Goal: Transaction & Acquisition: Subscribe to service/newsletter

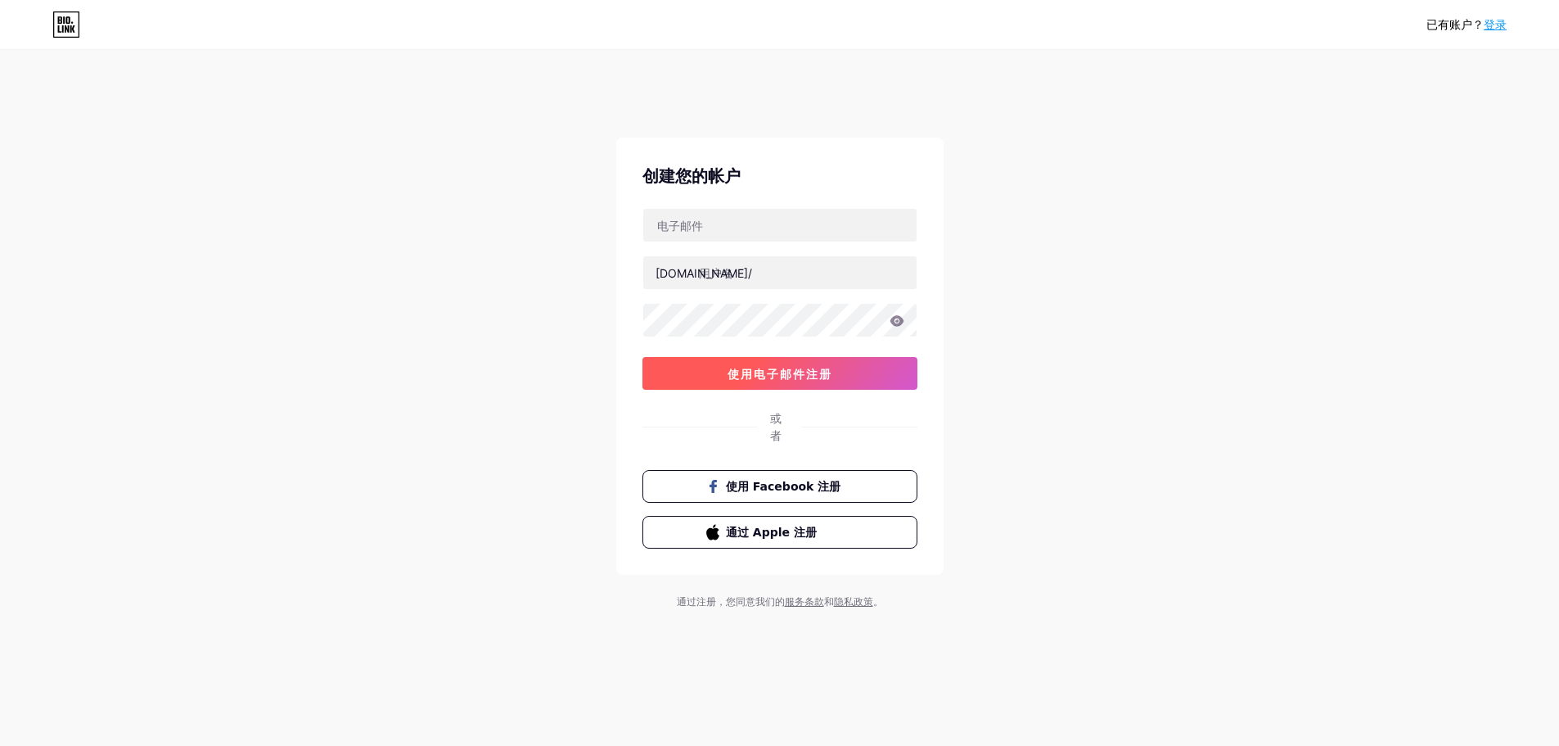
click at [796, 382] on button "使用电子邮件注册" at bounding box center [780, 373] width 275 height 33
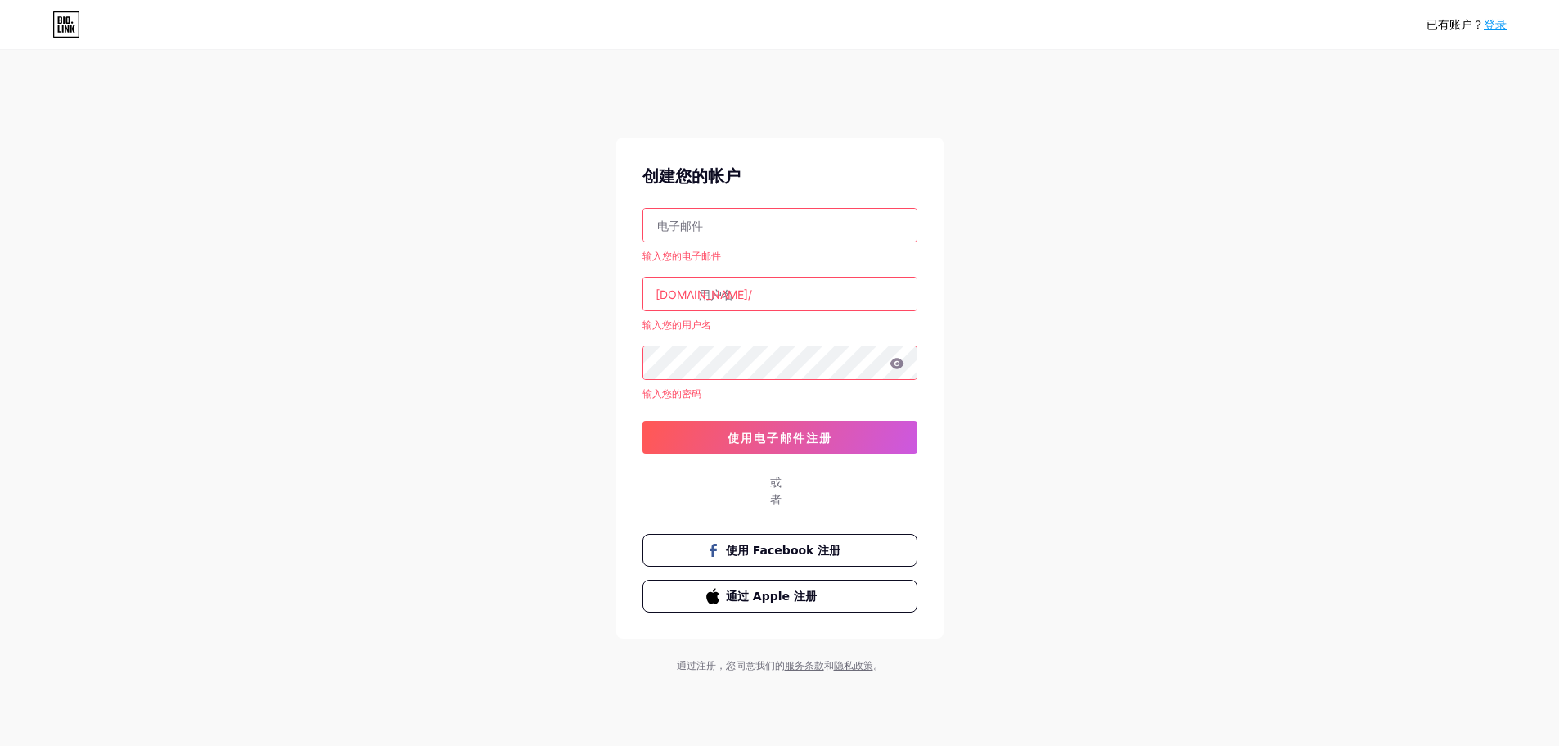
click at [760, 237] on input "text" at bounding box center [779, 225] width 273 height 33
type input "[EMAIL_ADDRESS][DOMAIN_NAME]"
click at [760, 285] on input "text" at bounding box center [779, 293] width 273 height 33
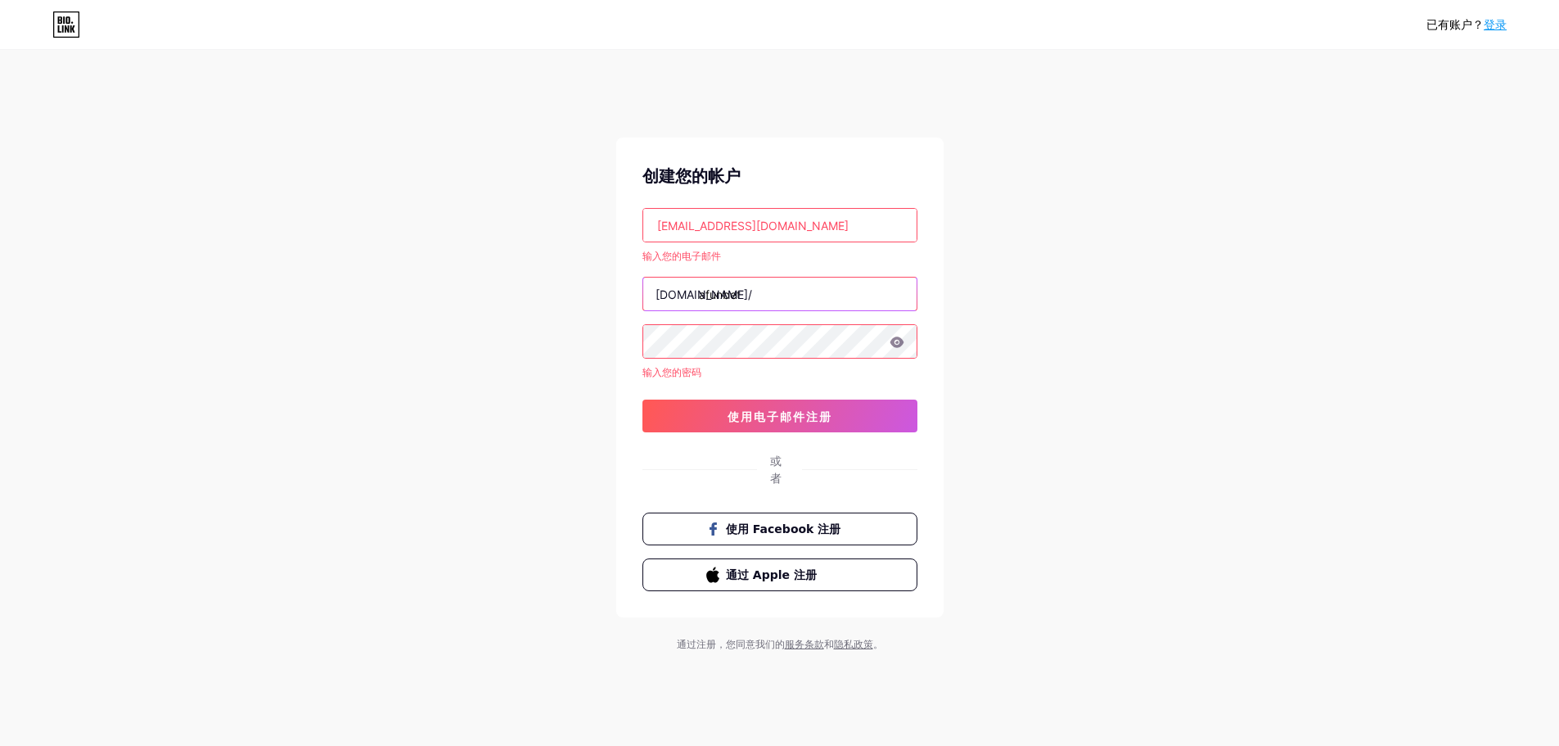
type input "afunbet"
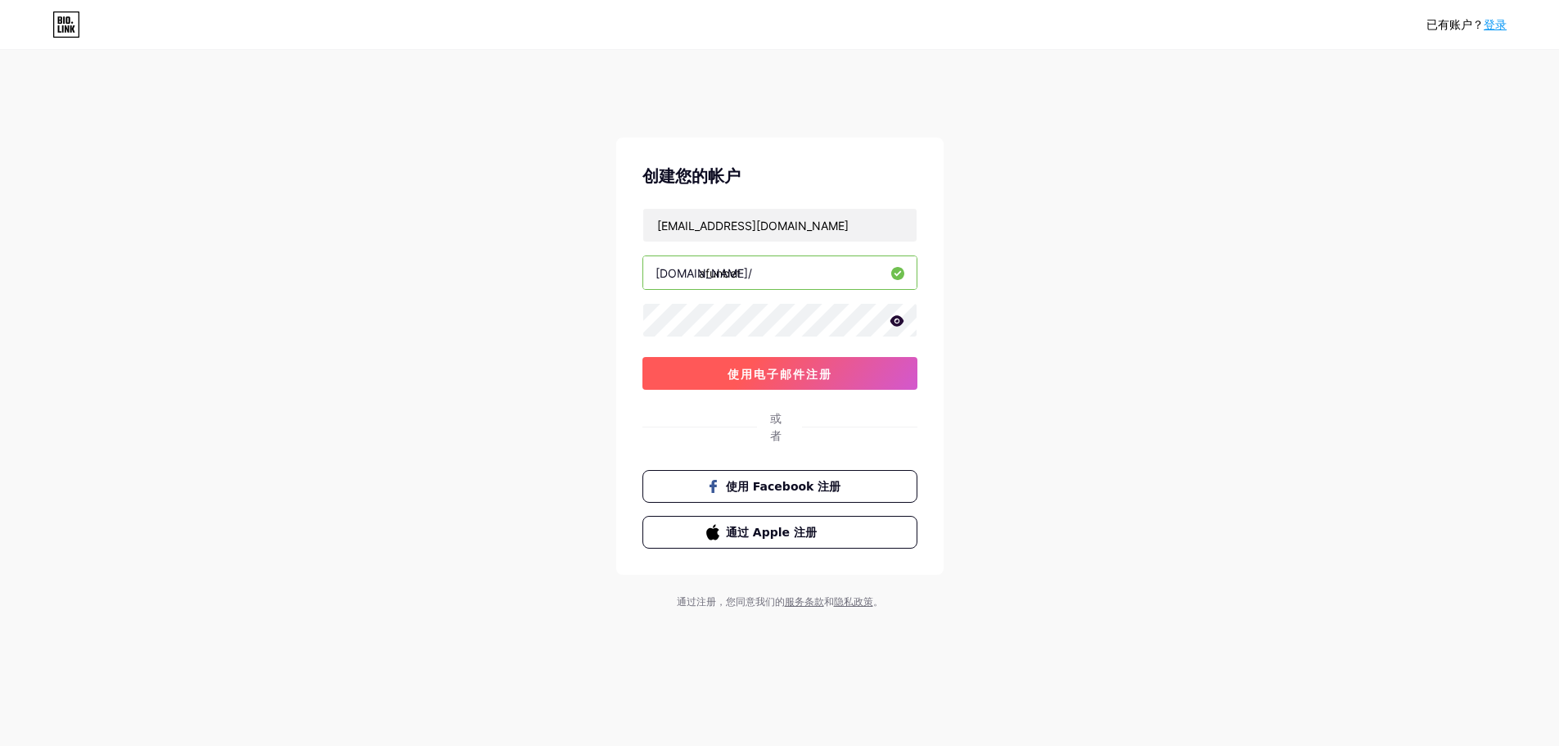
click at [796, 378] on font "使用电子邮件注册" at bounding box center [780, 374] width 105 height 14
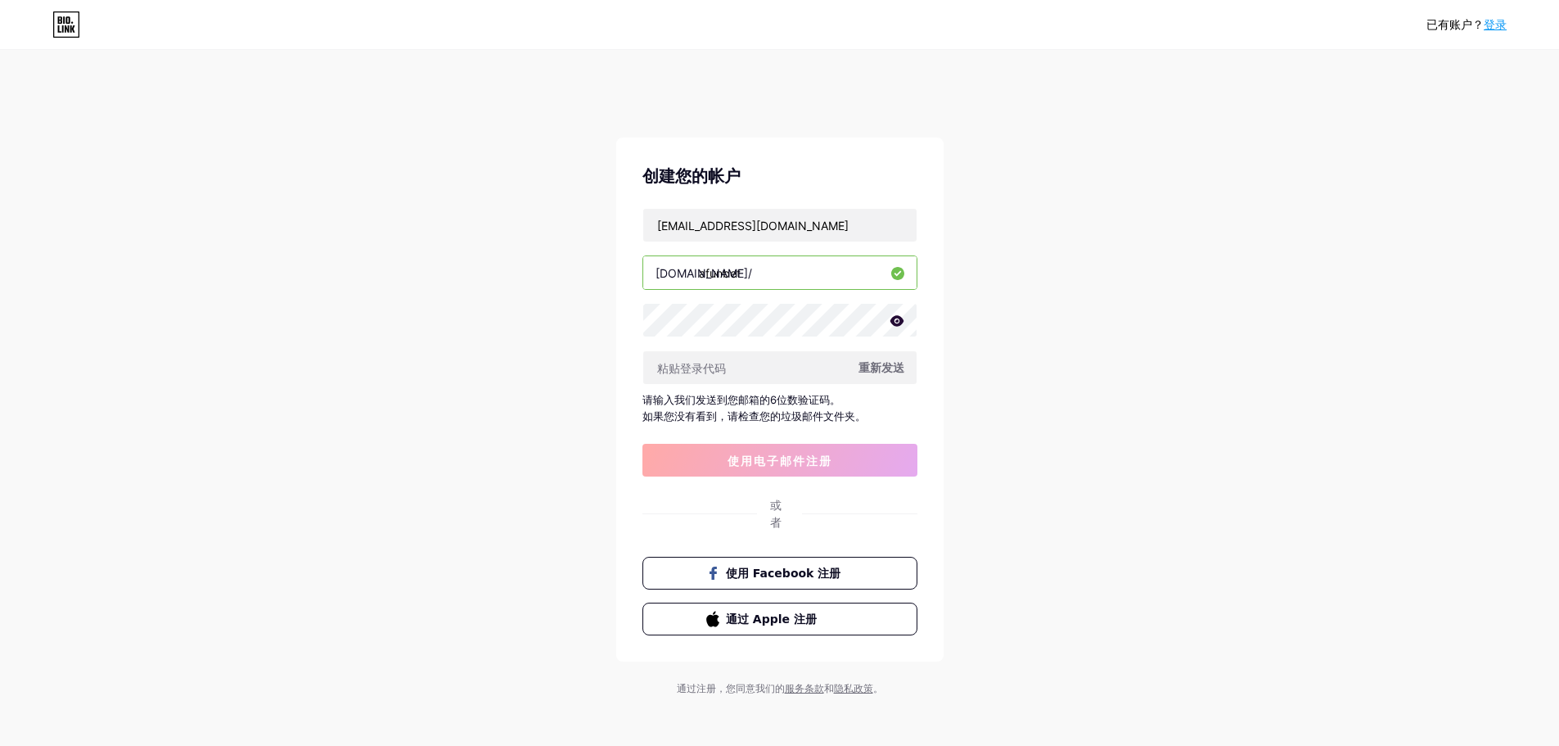
click at [762, 259] on input "afunbet" at bounding box center [779, 272] width 273 height 33
click at [746, 351] on input "text" at bounding box center [779, 367] width 273 height 33
paste input "454805"
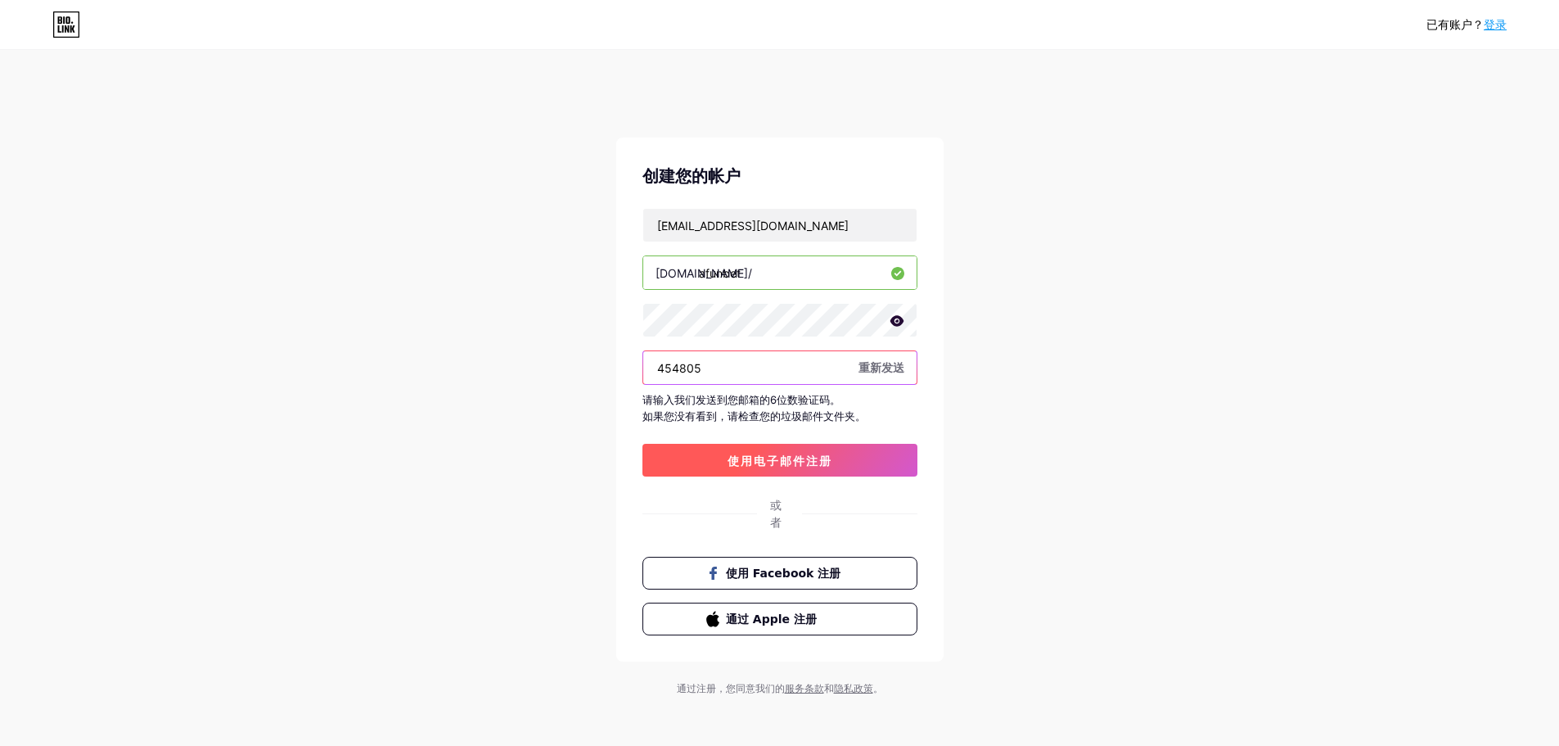
type input "454805"
click at [808, 458] on font "使用电子邮件注册" at bounding box center [780, 460] width 105 height 14
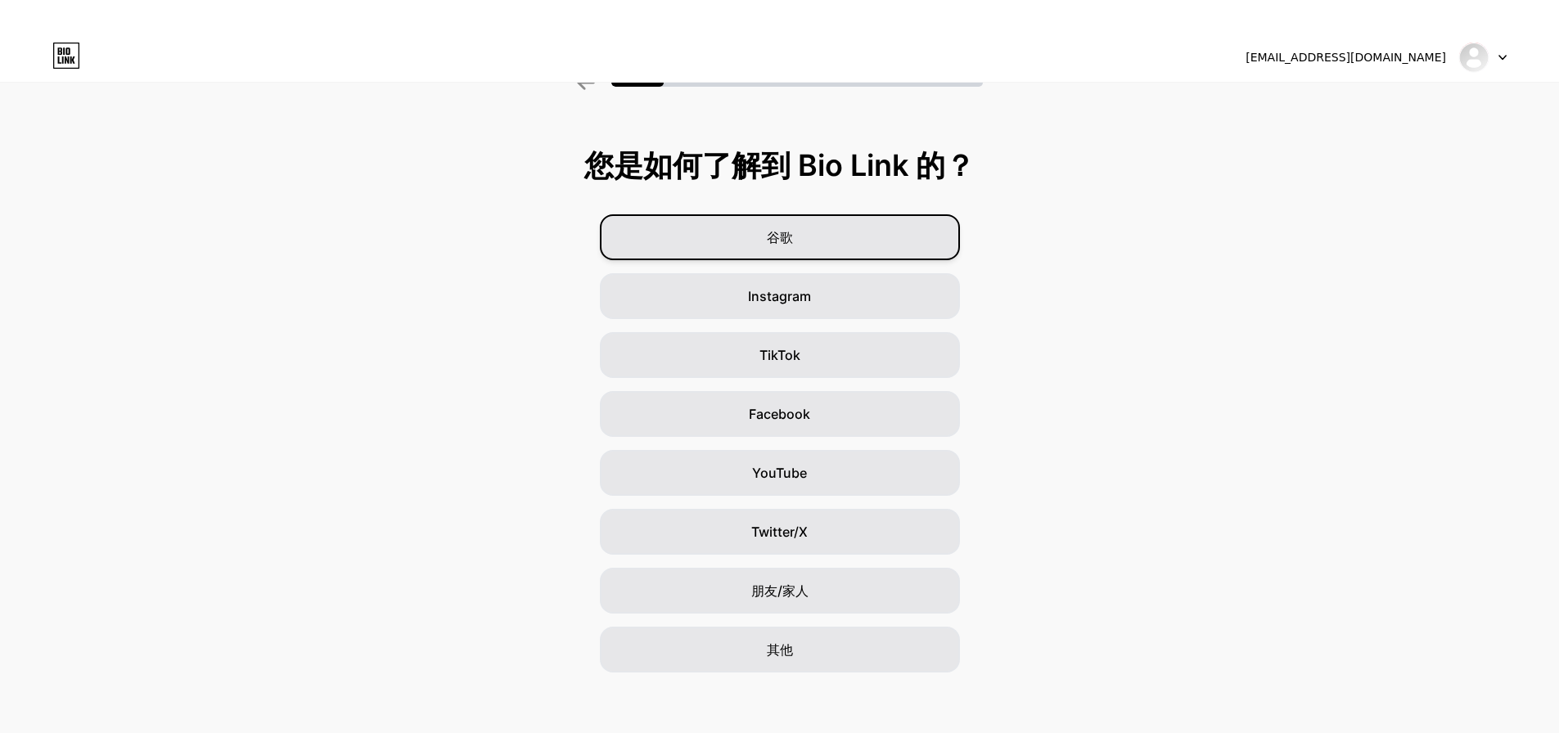
click at [816, 223] on div "谷歌" at bounding box center [780, 237] width 360 height 46
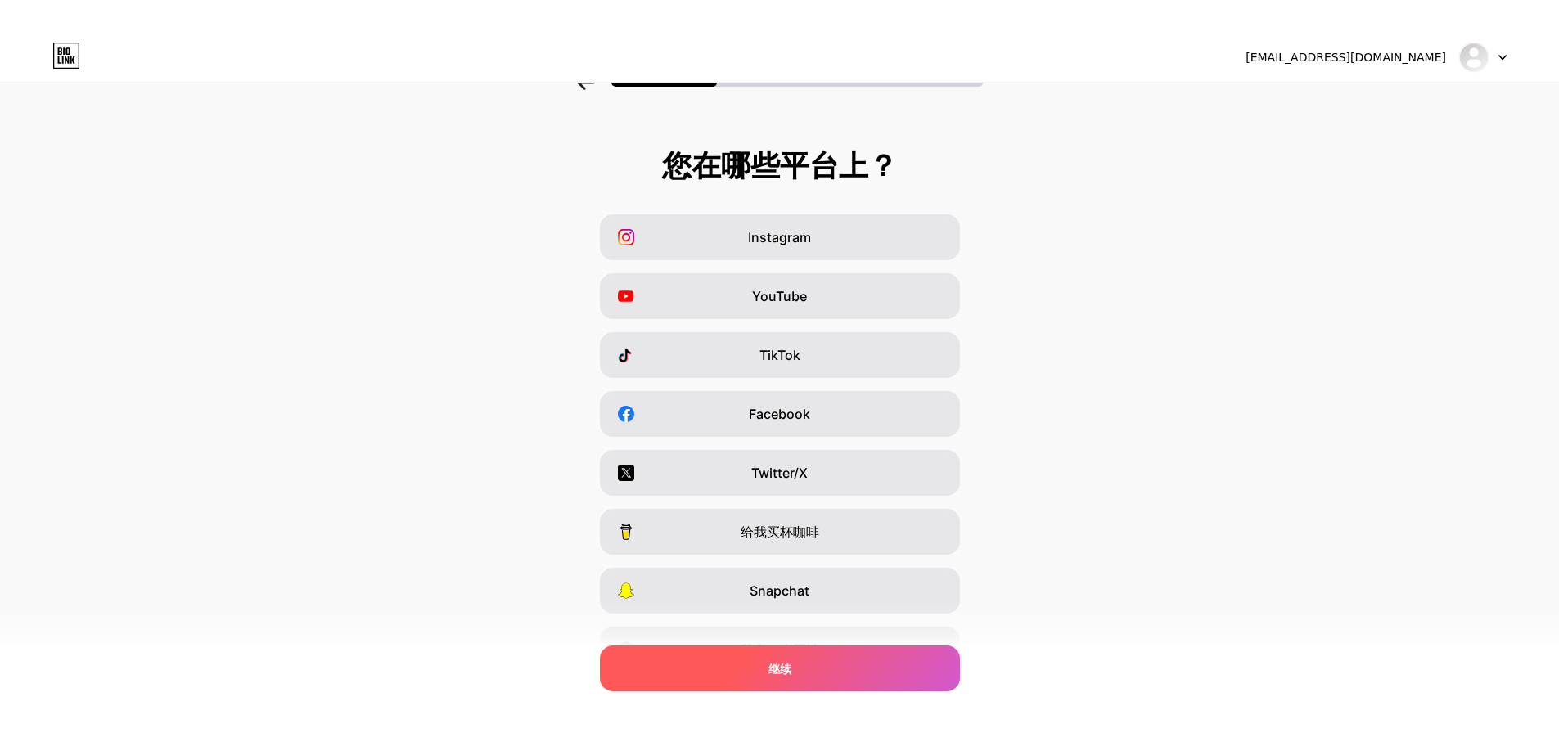
click at [820, 667] on div "继续" at bounding box center [780, 669] width 360 height 46
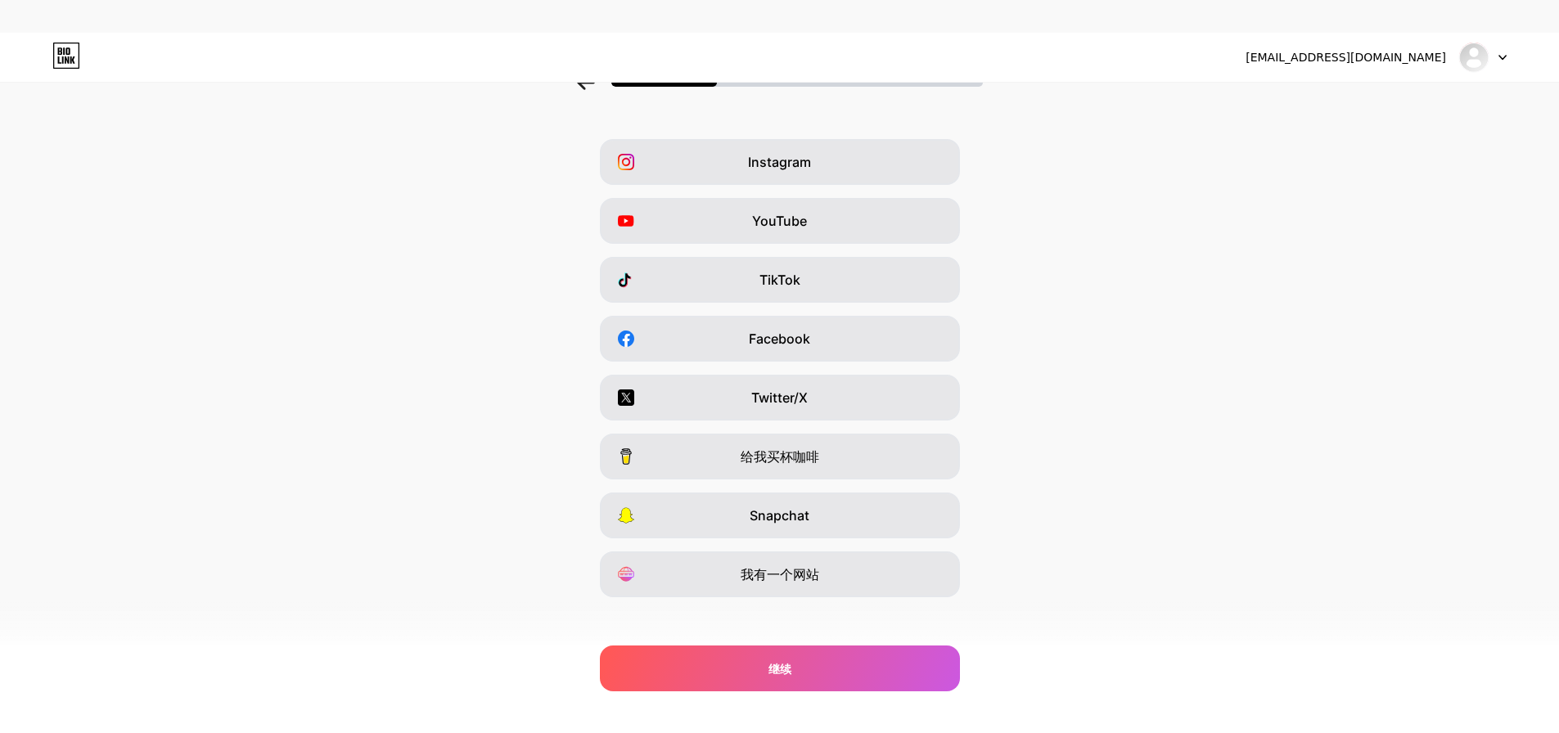
scroll to position [87, 0]
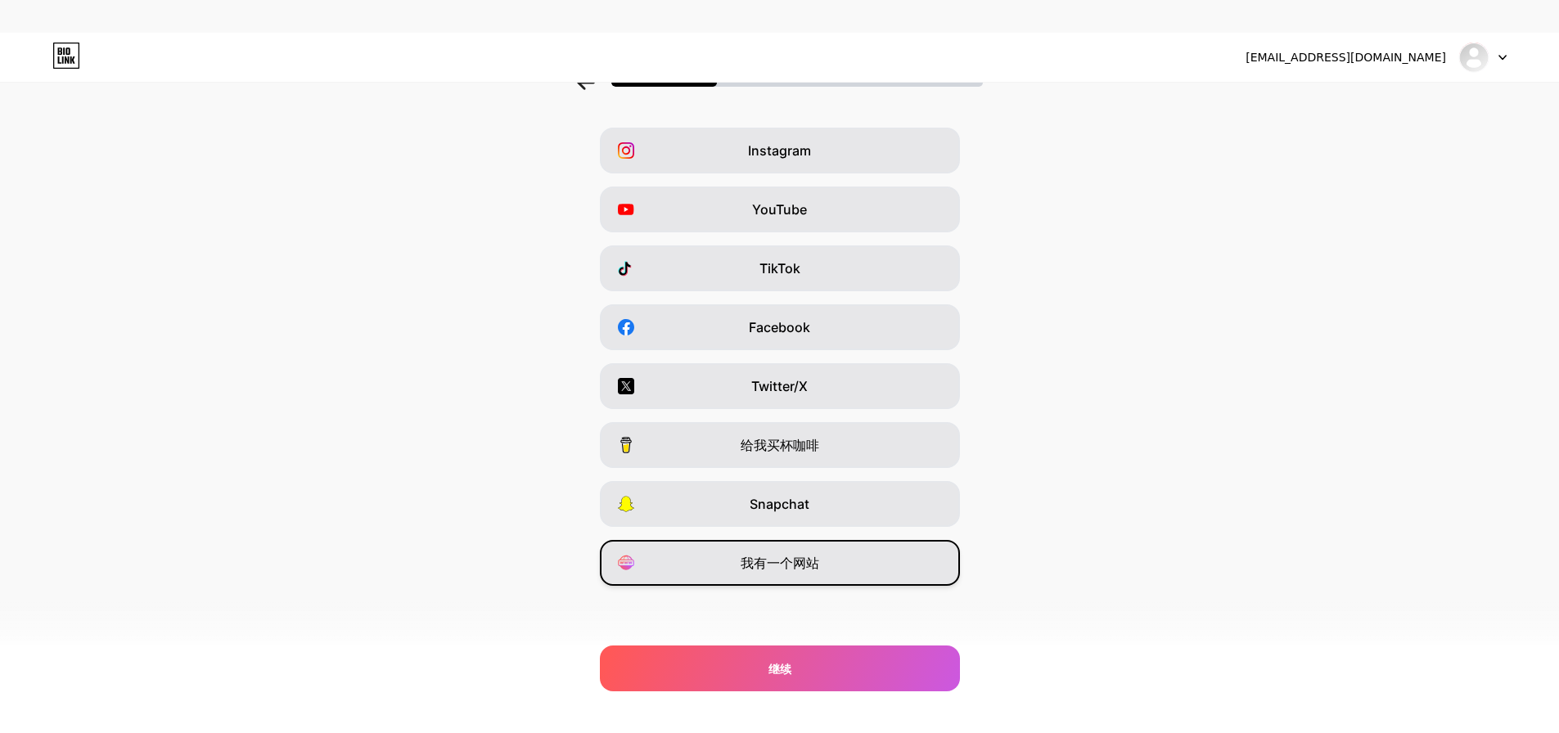
click at [772, 570] on font "我有一个网站" at bounding box center [780, 563] width 79 height 16
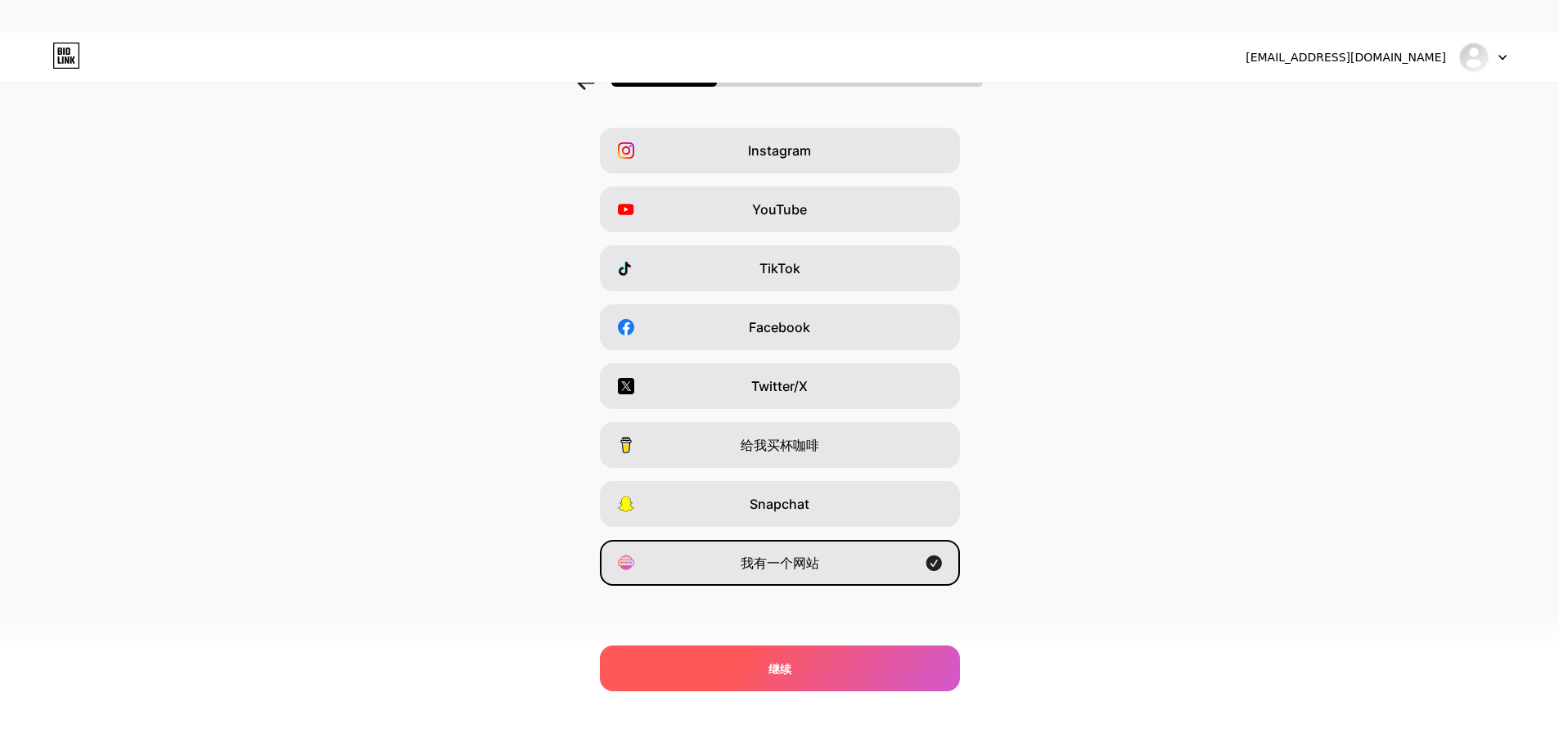
click at [798, 662] on div "继续" at bounding box center [780, 669] width 360 height 46
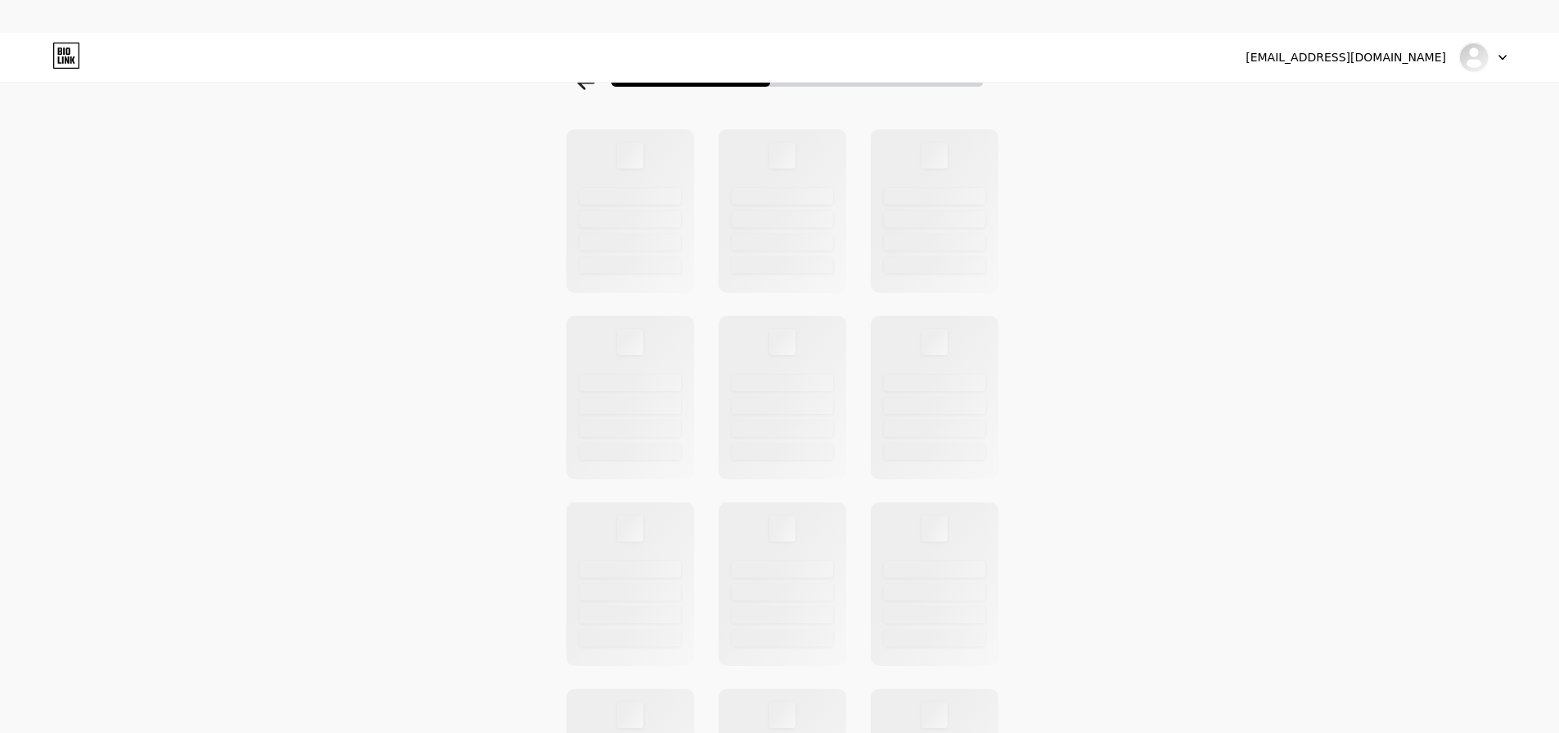
scroll to position [0, 0]
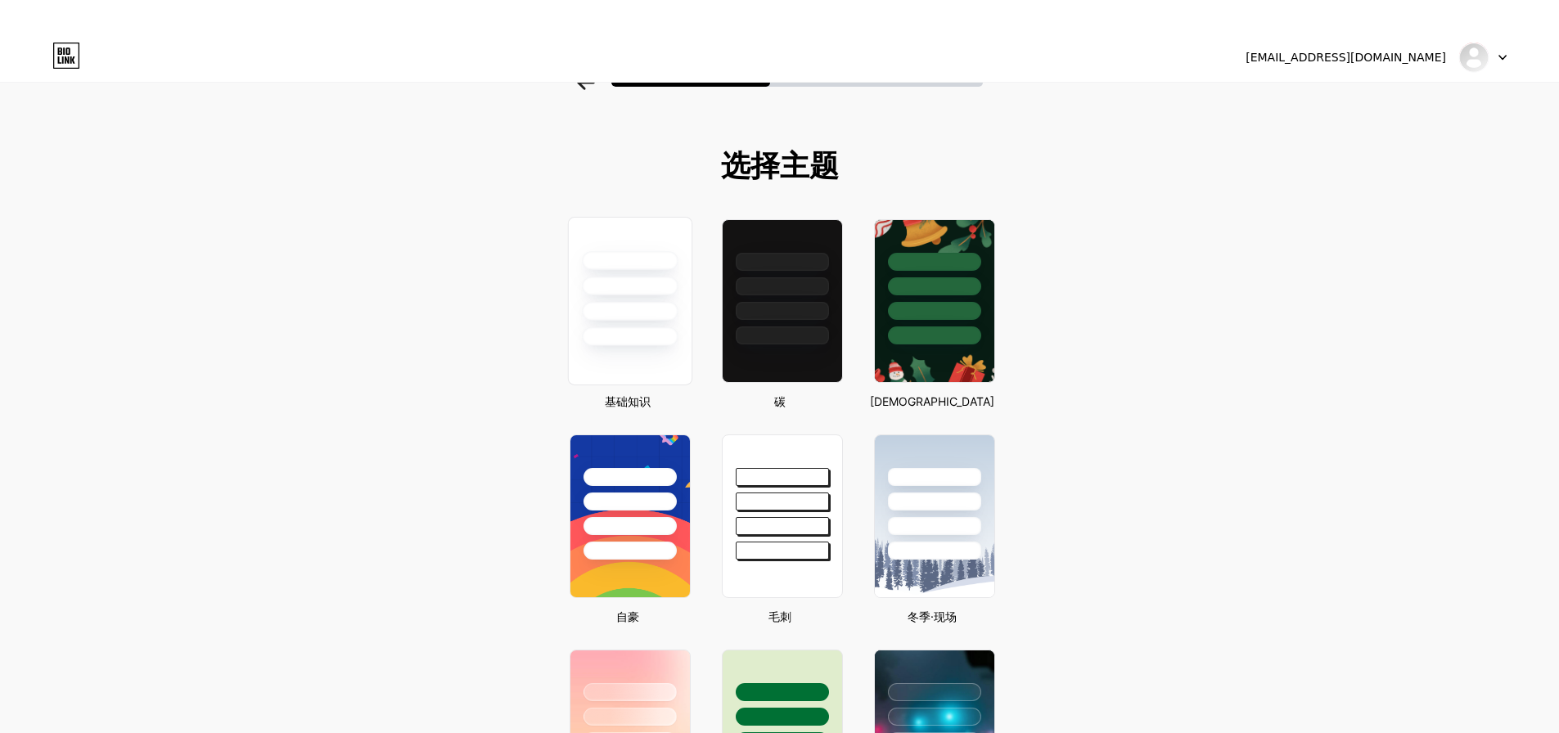
click at [620, 220] on div at bounding box center [629, 282] width 123 height 129
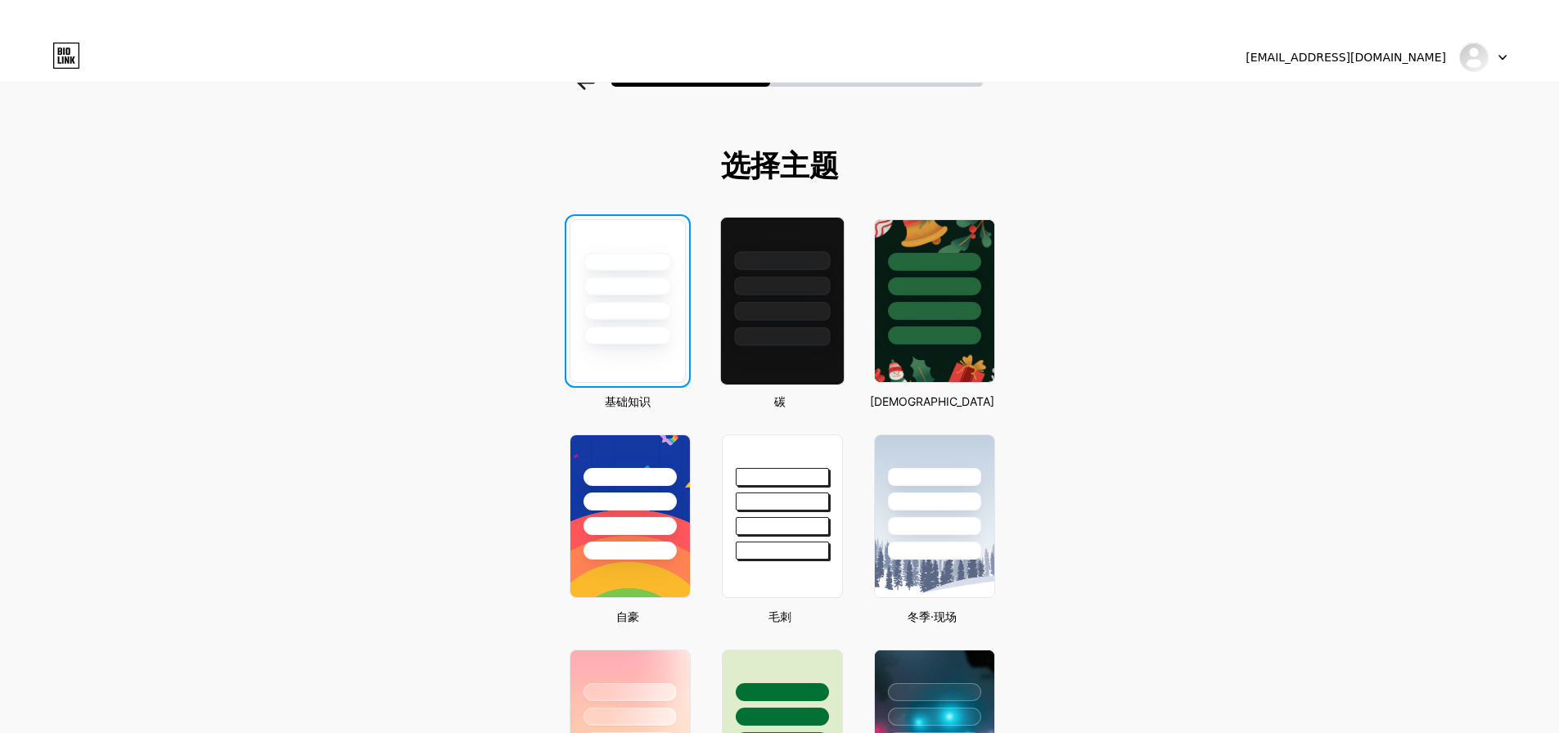
scroll to position [45, 0]
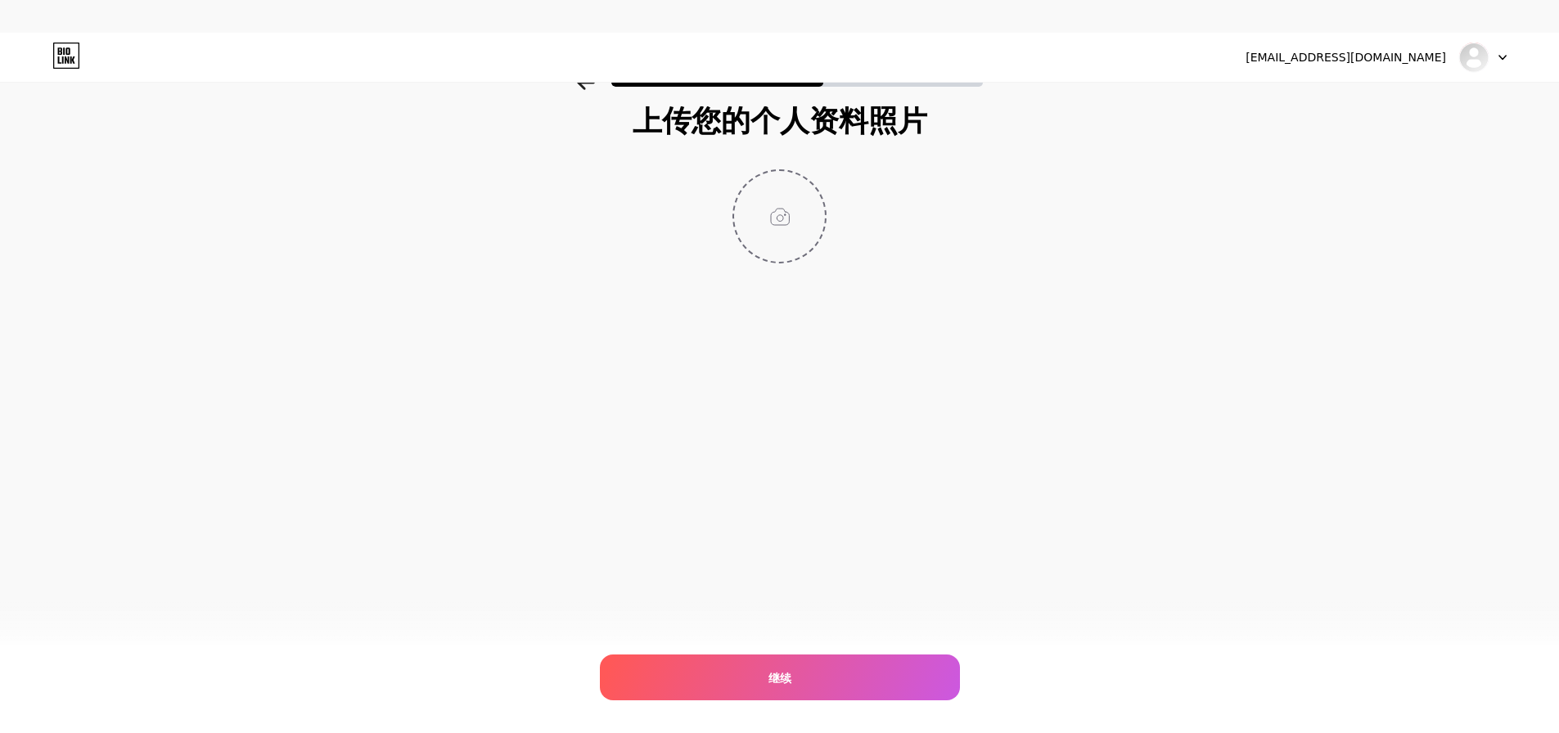
click at [811, 208] on input "file" at bounding box center [779, 216] width 91 height 91
type input "C:\fakepath\57adf961d6d6cfa648ab1a9b25a72034.jpg"
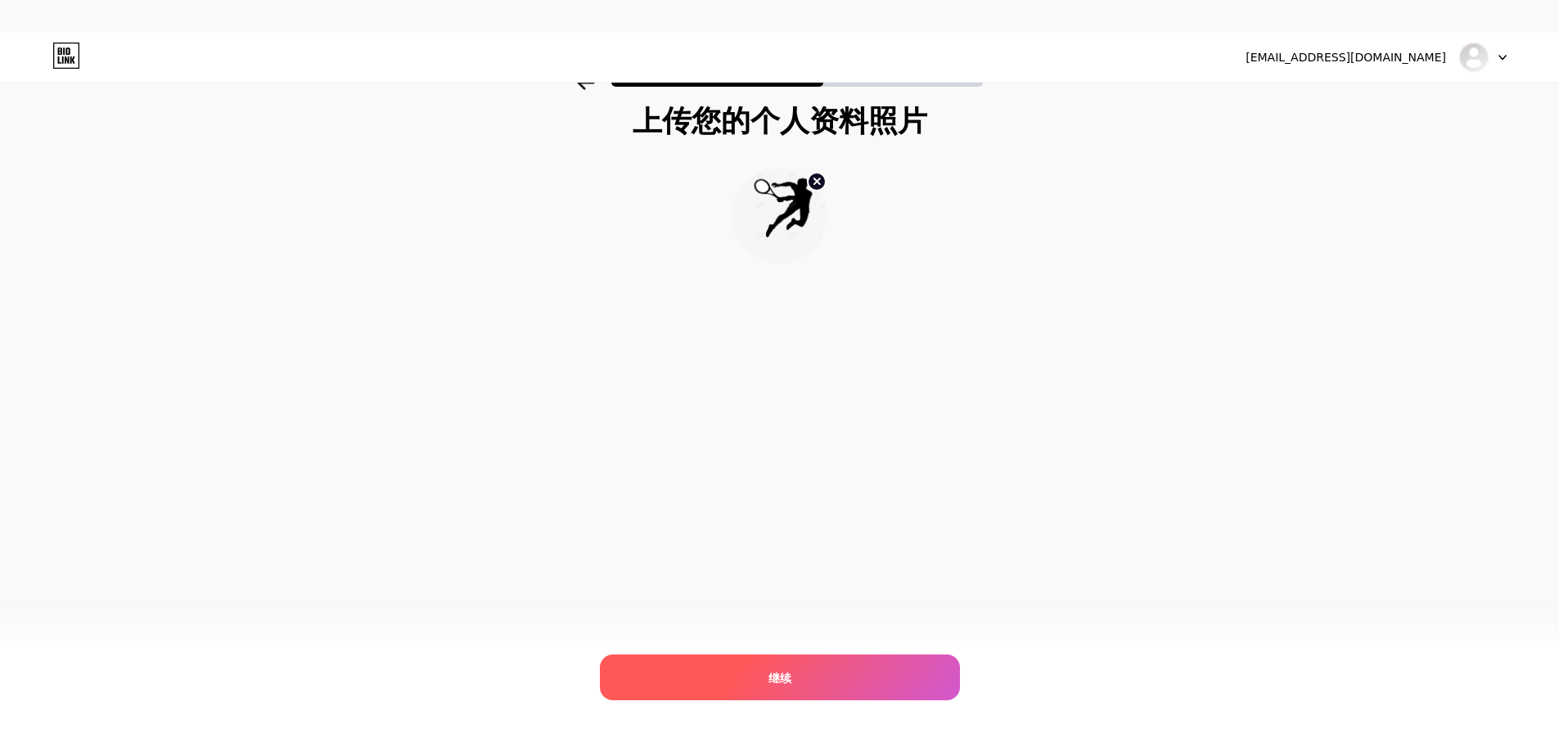
click at [838, 666] on div "继续" at bounding box center [780, 678] width 360 height 46
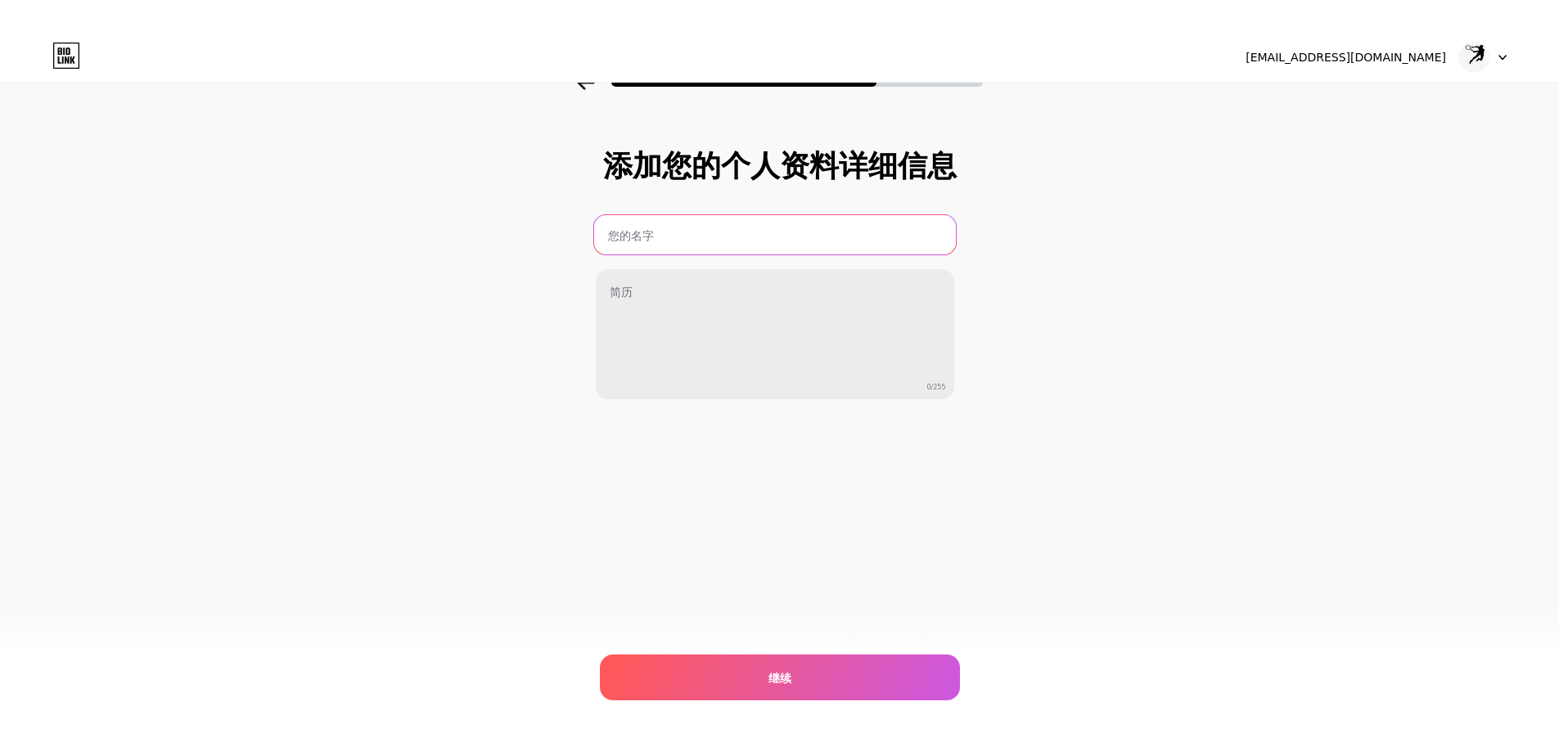
click at [765, 237] on input "text" at bounding box center [774, 234] width 362 height 39
type input "afun bet"
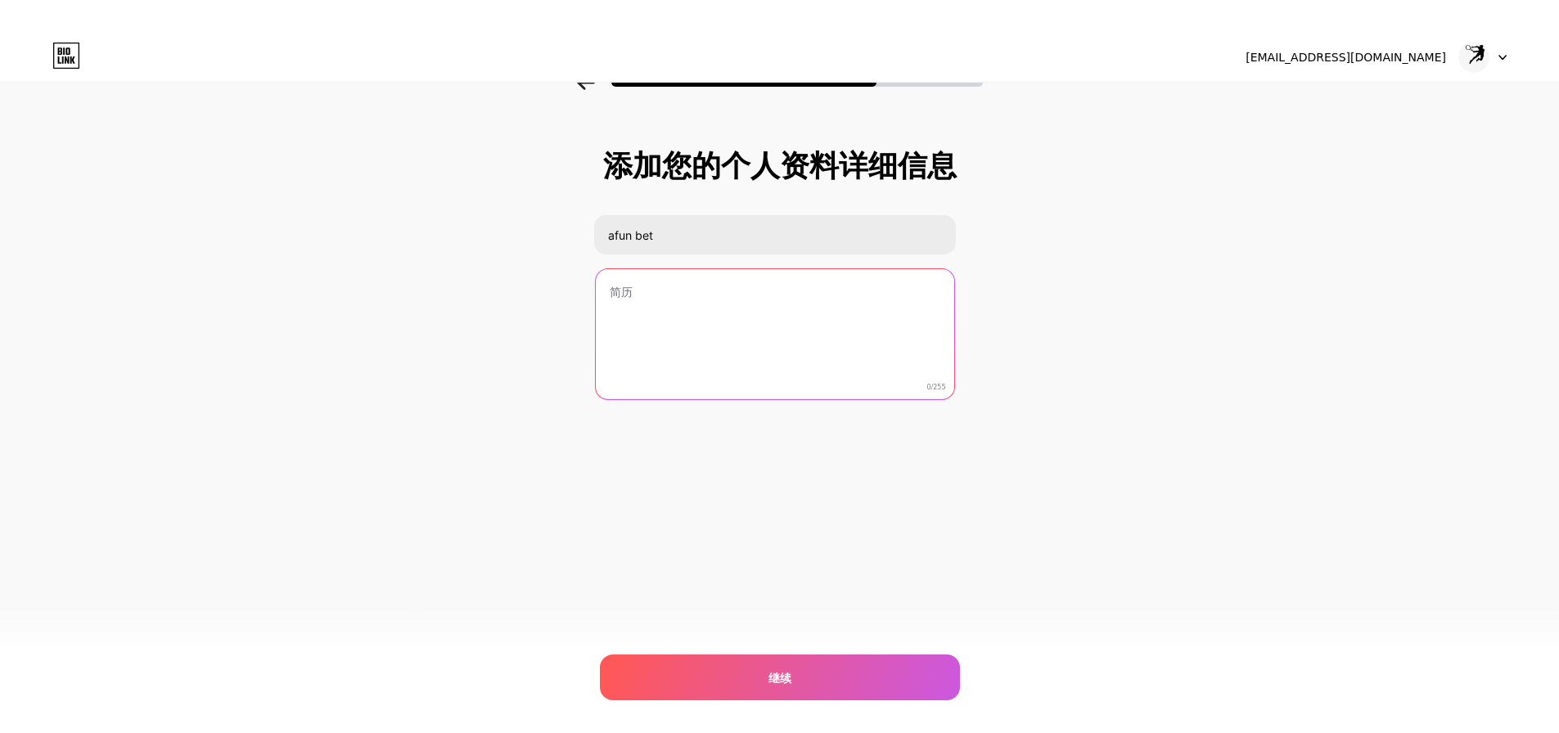
click at [728, 314] on textarea at bounding box center [775, 335] width 359 height 132
paste textarea "Afun — Plataforma licenciada de apostas no Brasil A Afun (afunbr.com.br ) é uma…"
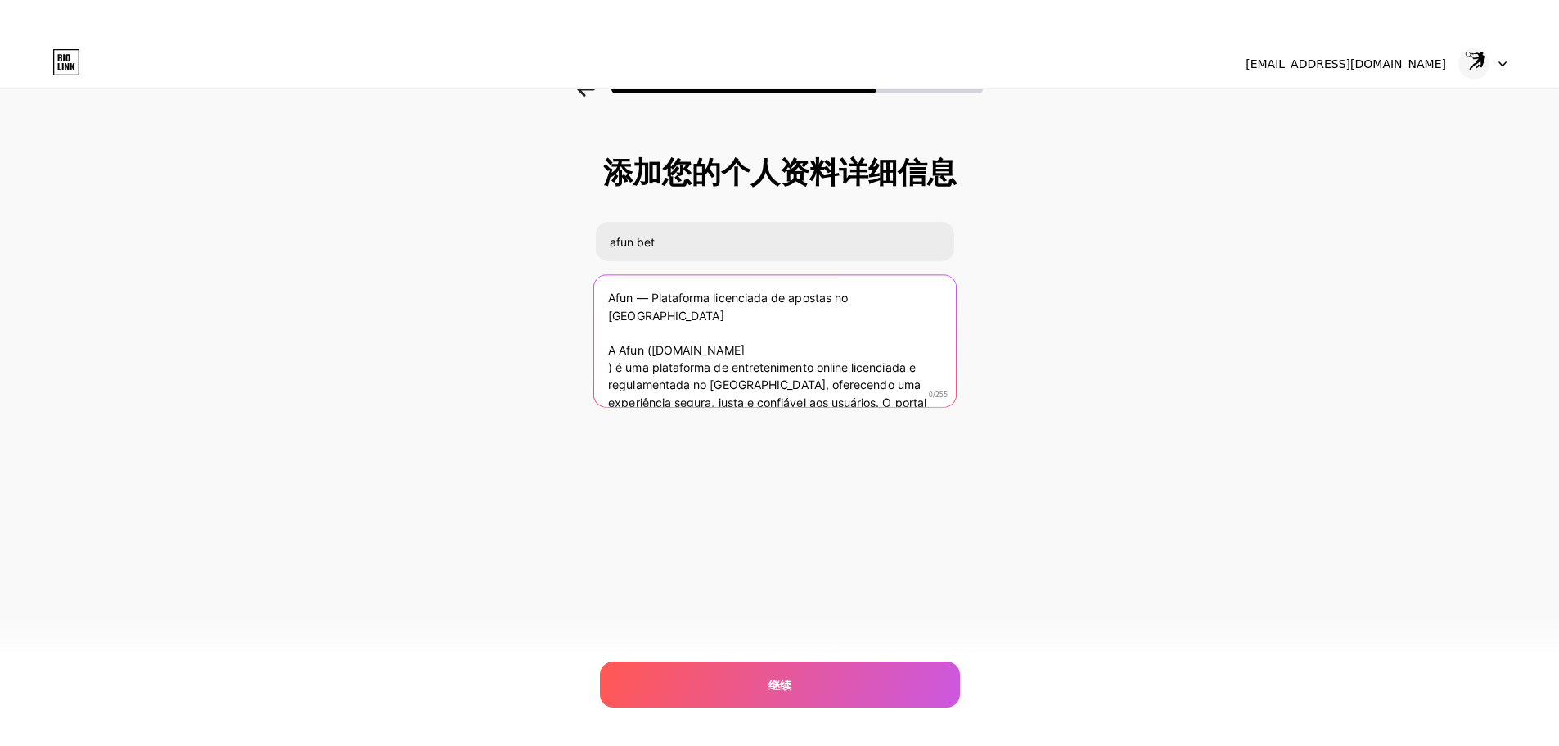
scroll to position [1, 0]
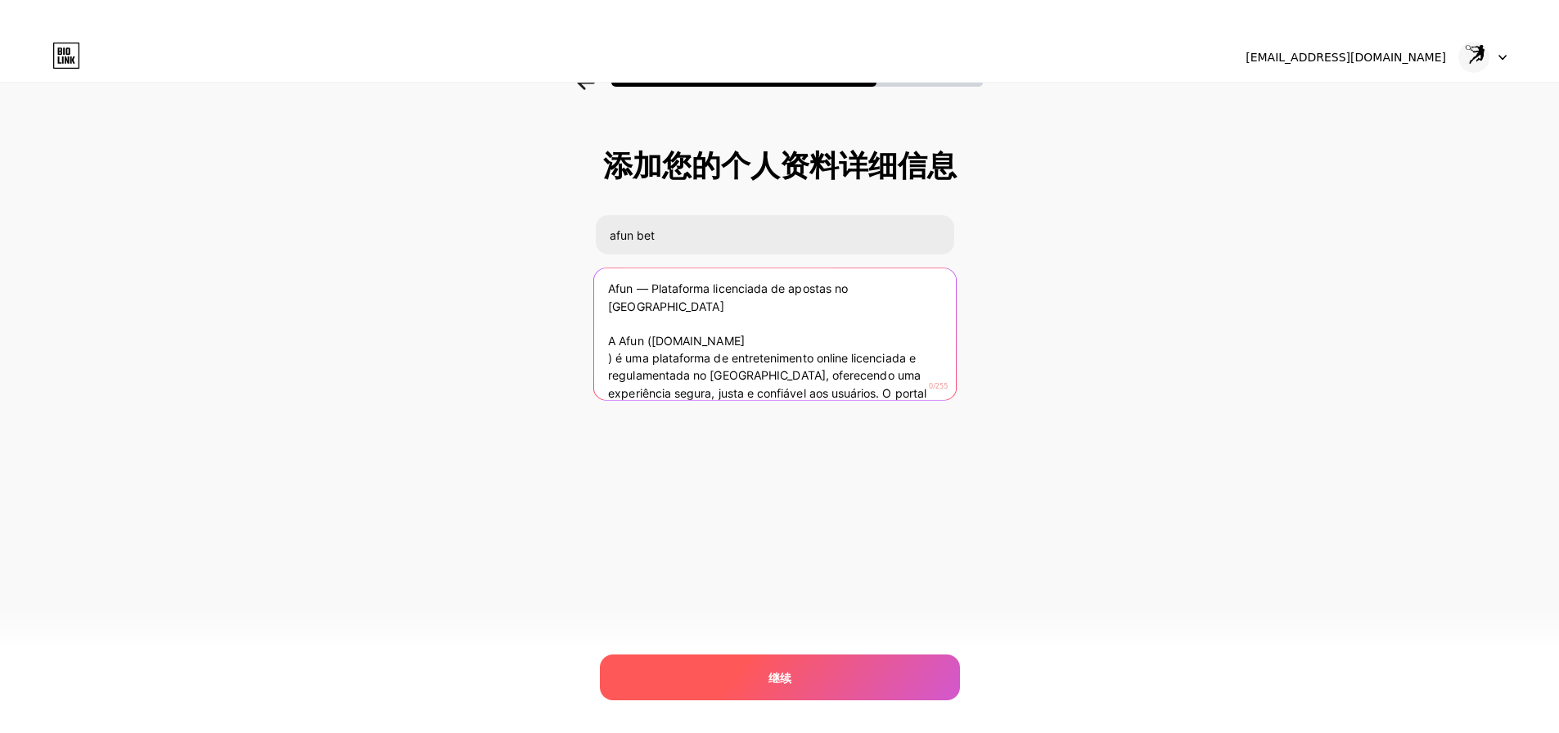
type textarea "Afun — Plataforma licenciada de apostas no Brasil A Afun (afunbr.com.br ) é uma…"
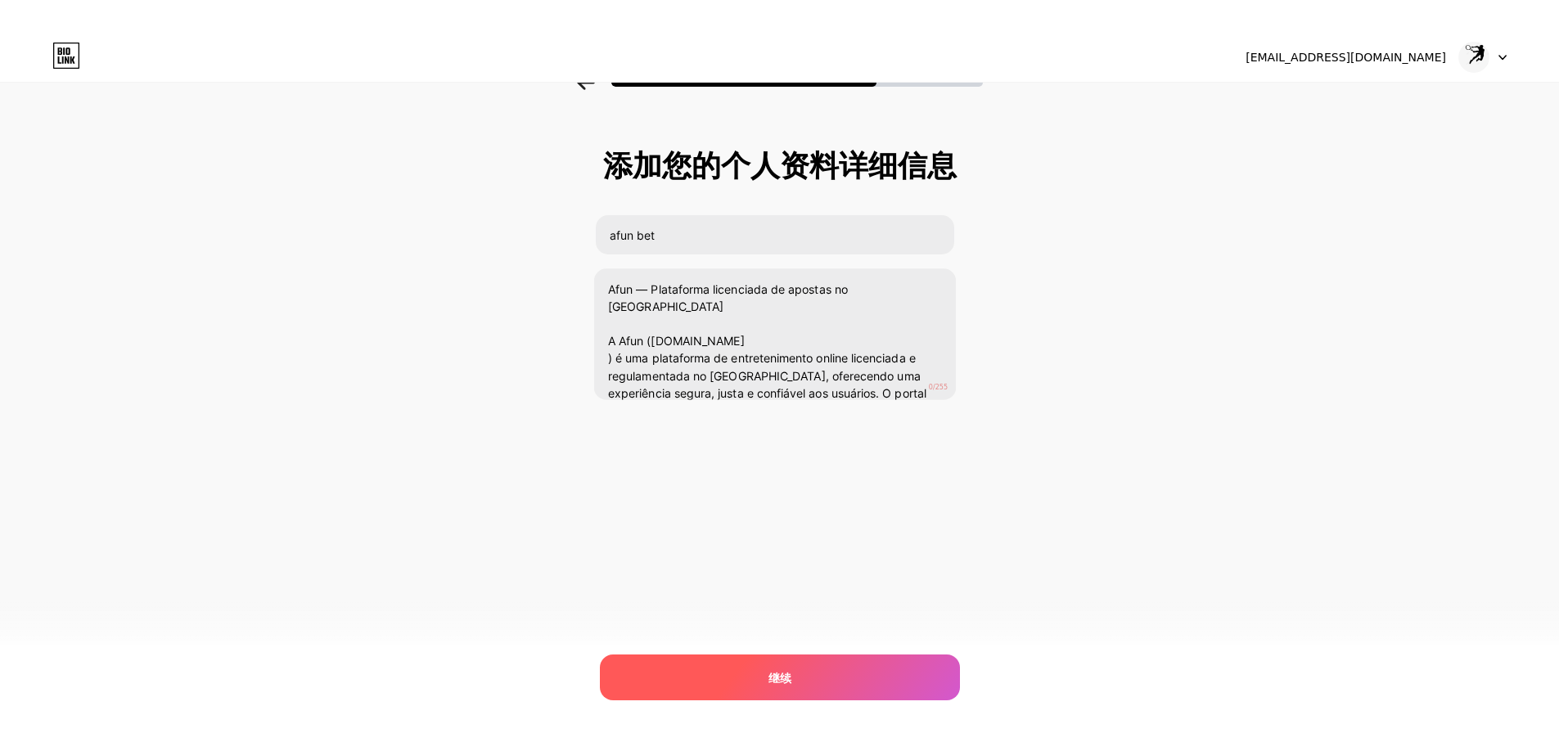
click at [846, 682] on div "继续" at bounding box center [780, 678] width 360 height 46
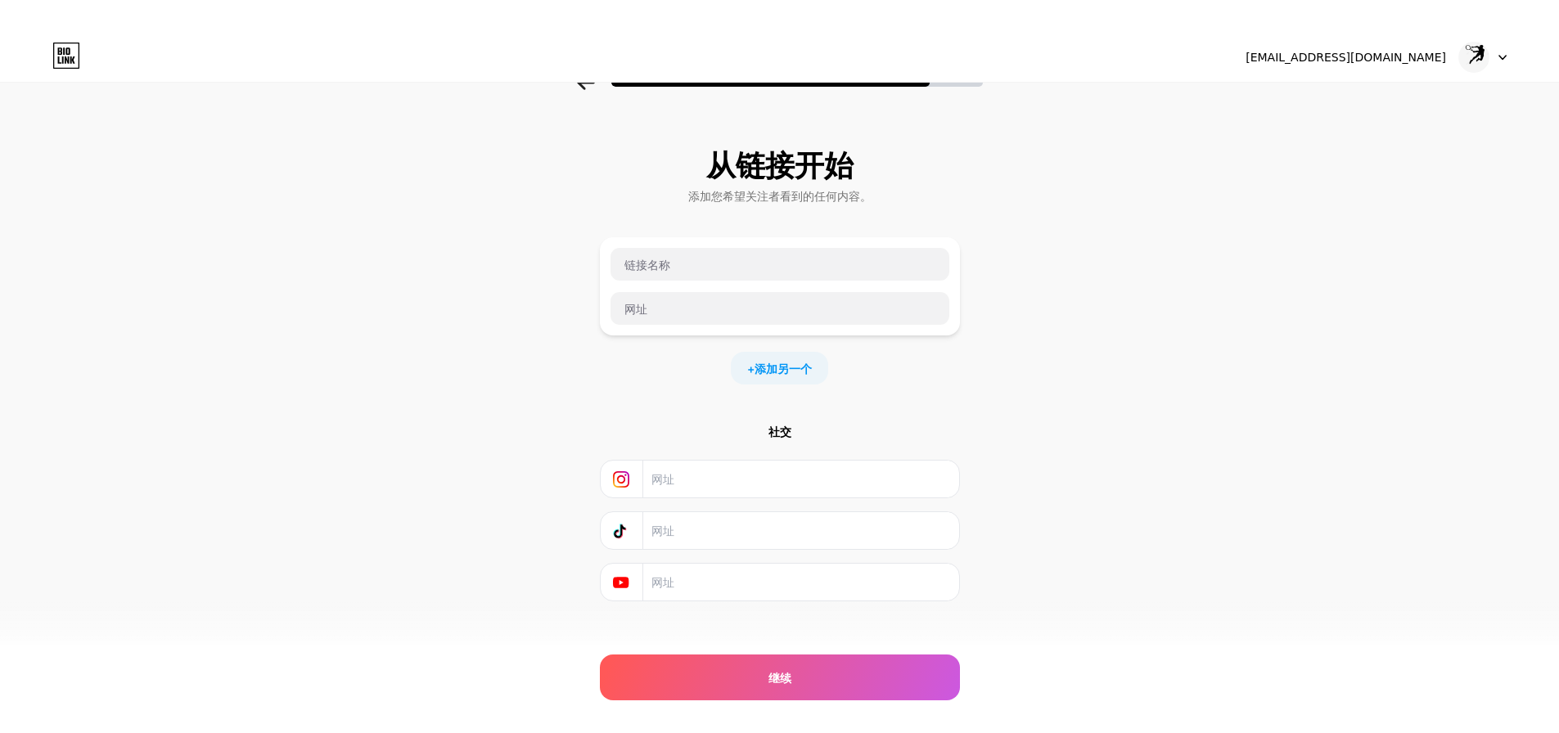
click at [503, 385] on div "从链接开始 添加您希望关注者看到的任何内容。 + 添加另一个 社交 继续 错误" at bounding box center [779, 395] width 1559 height 575
click at [720, 267] on input "text" at bounding box center [780, 264] width 339 height 33
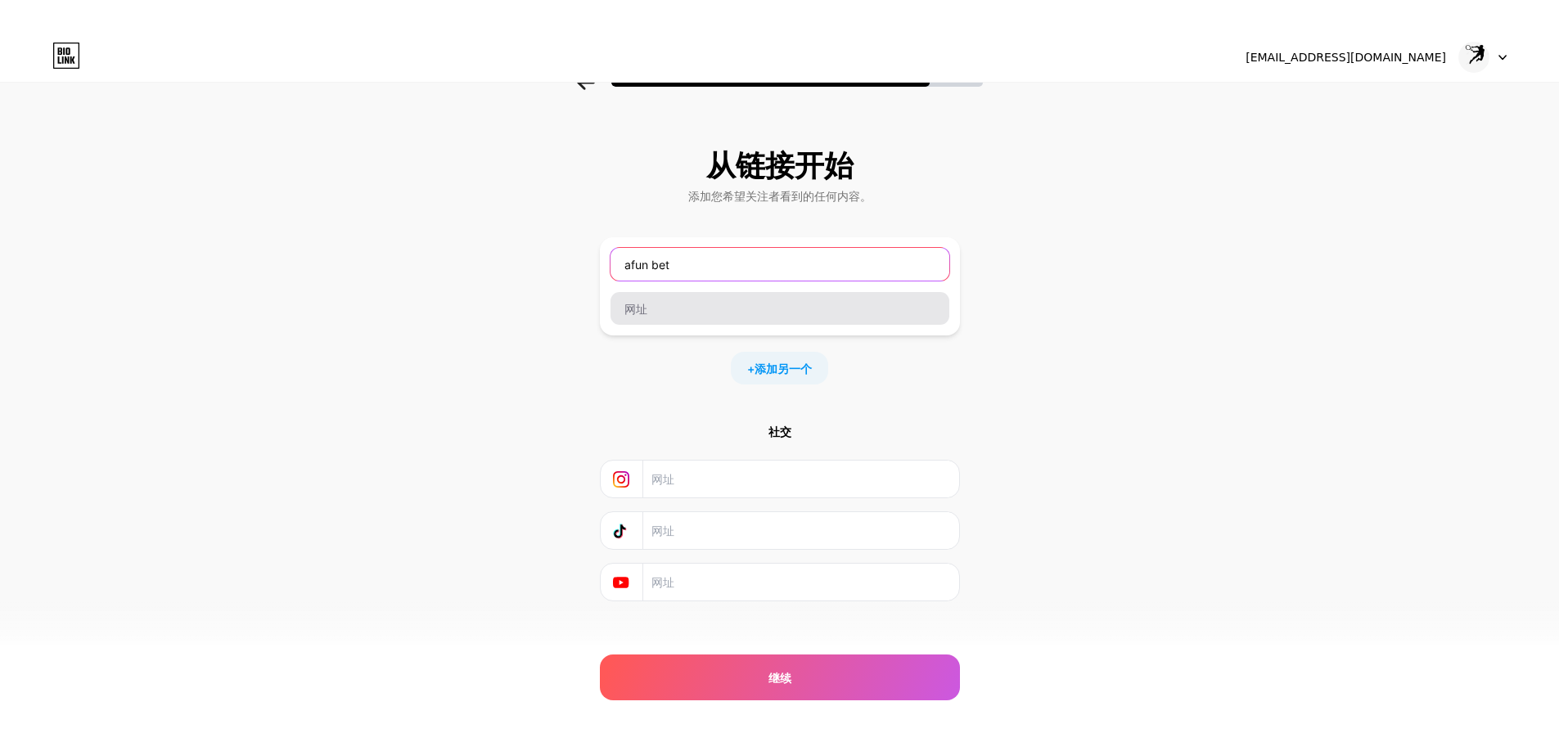
type input "afun bet"
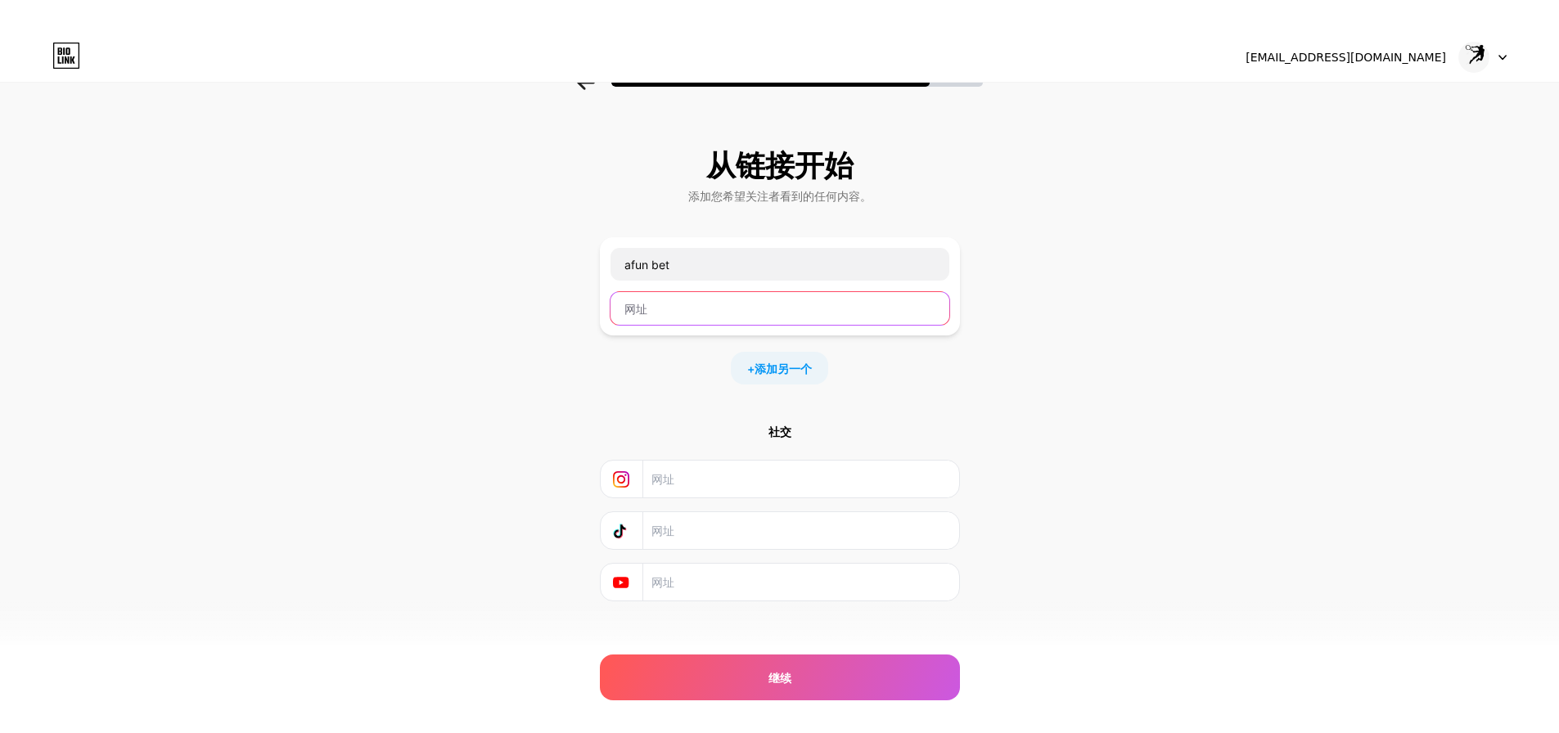
click at [729, 306] on input "text" at bounding box center [780, 308] width 339 height 33
click at [717, 317] on input "text" at bounding box center [780, 308] width 339 height 33
paste input "afunbr.com.br"
type input "afunbr.com.br"
paste input "afunbr.com.br"
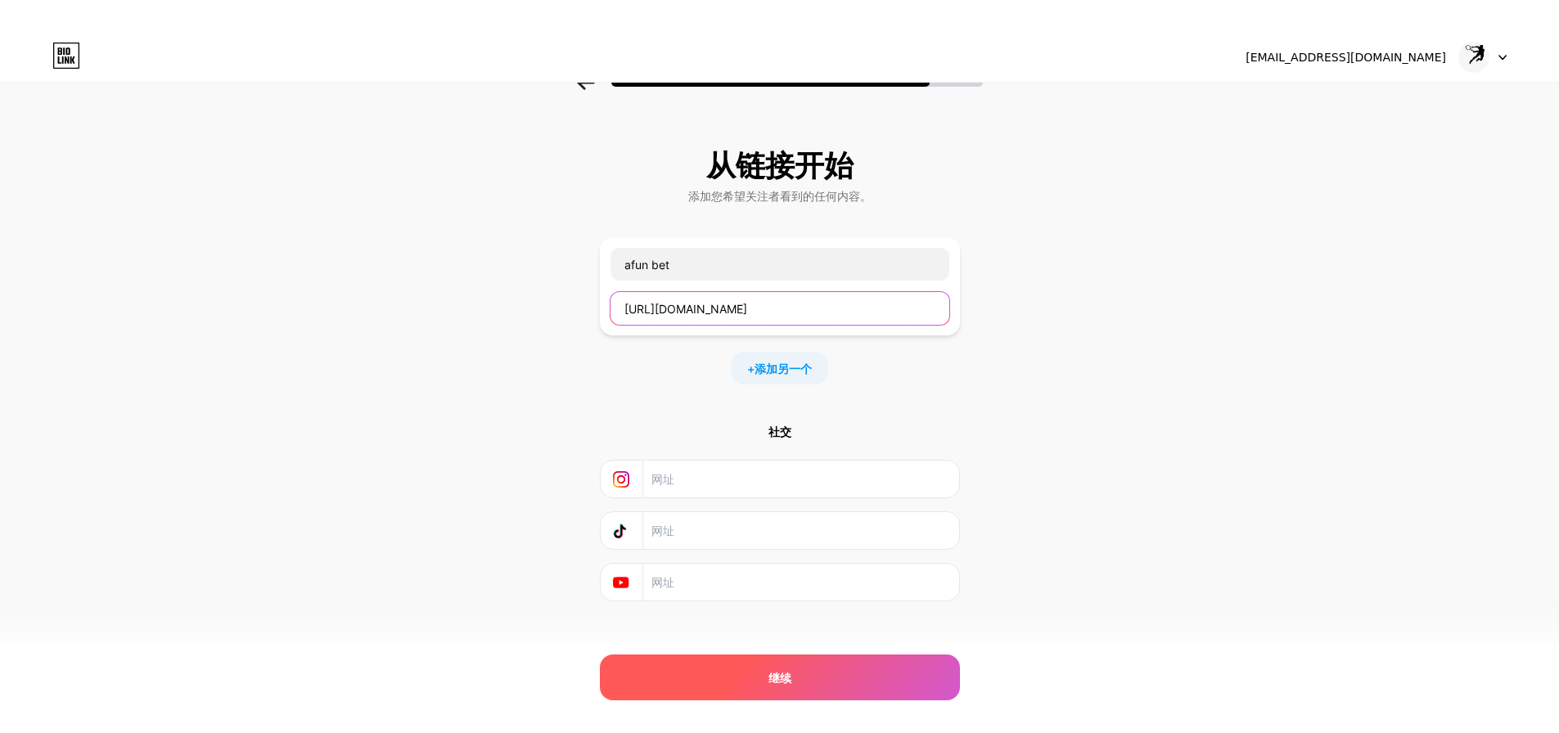
type input "https://www.afunbr.com.br"
click at [750, 681] on div "继续" at bounding box center [780, 678] width 360 height 46
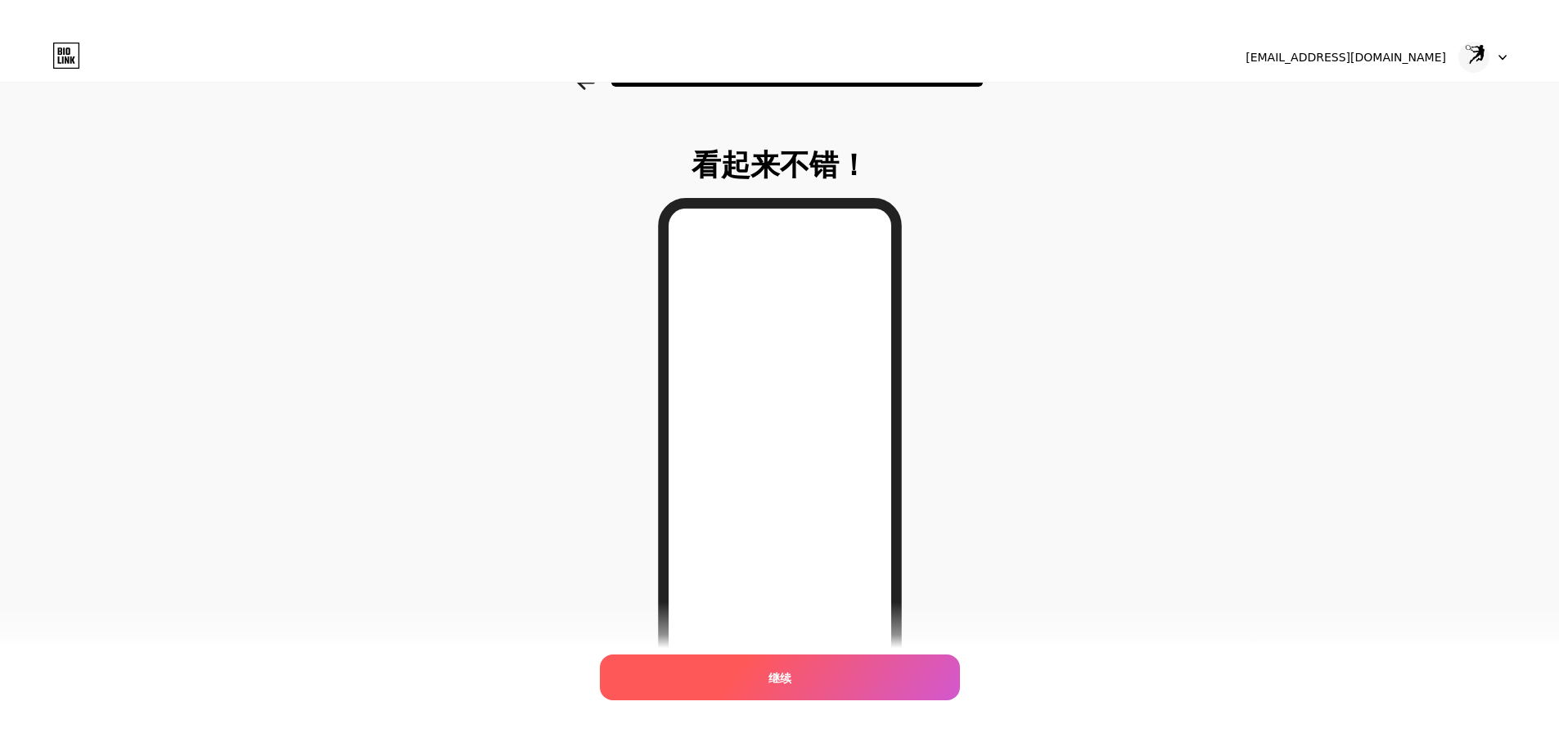
click at [779, 670] on span "继续" at bounding box center [780, 678] width 23 height 17
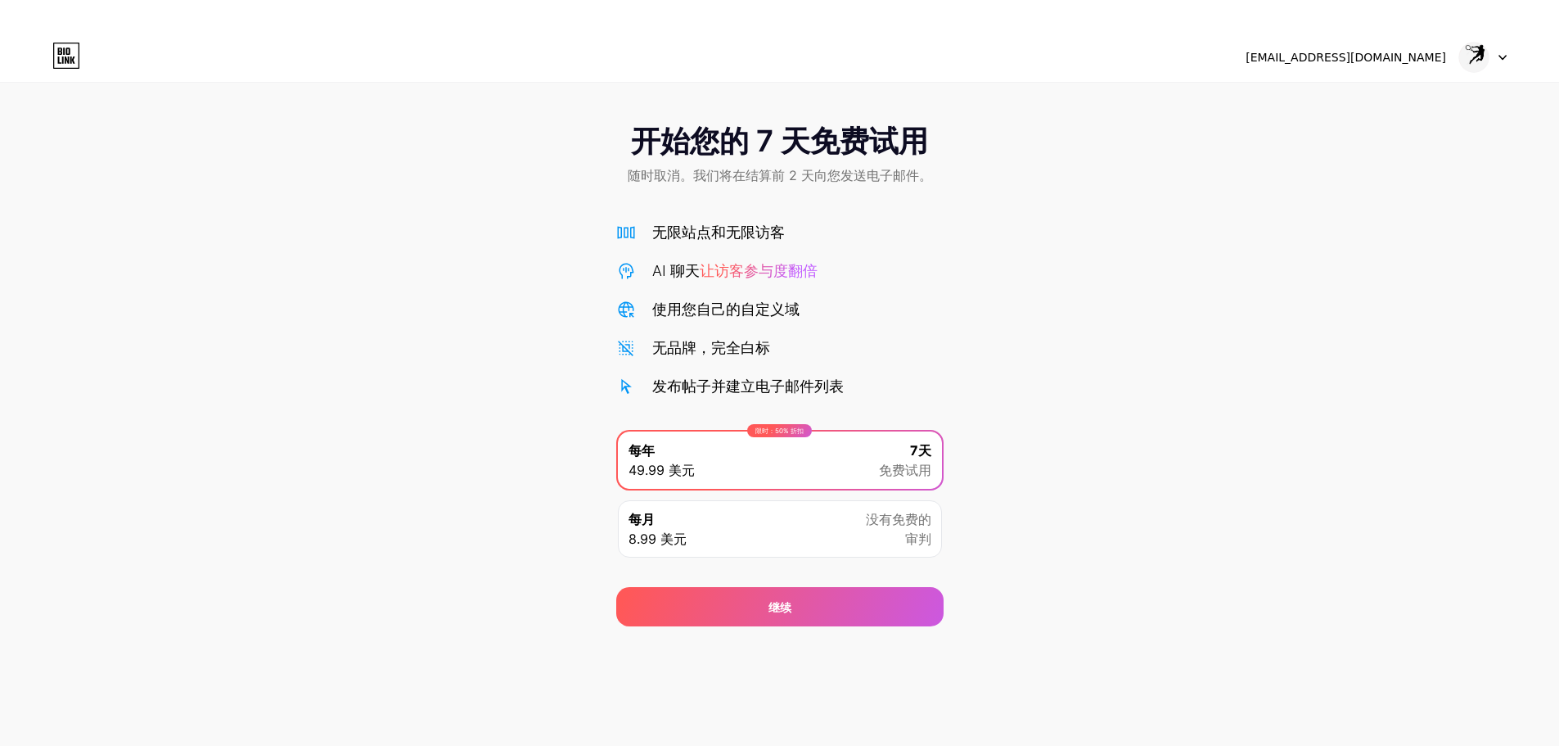
click at [740, 529] on div "每月 8.99 美元 没有免费的 审判" at bounding box center [780, 528] width 324 height 57
click at [793, 462] on div "限时：50% 折扣 每年 49.99 美元 7天 免费试用" at bounding box center [780, 459] width 324 height 57
click at [679, 225] on font "无限站点和无限访客" at bounding box center [718, 231] width 133 height 17
click at [1483, 52] on img at bounding box center [1474, 57] width 31 height 31
click at [1374, 58] on font "[EMAIL_ADDRESS][DOMAIN_NAME]" at bounding box center [1346, 57] width 201 height 13
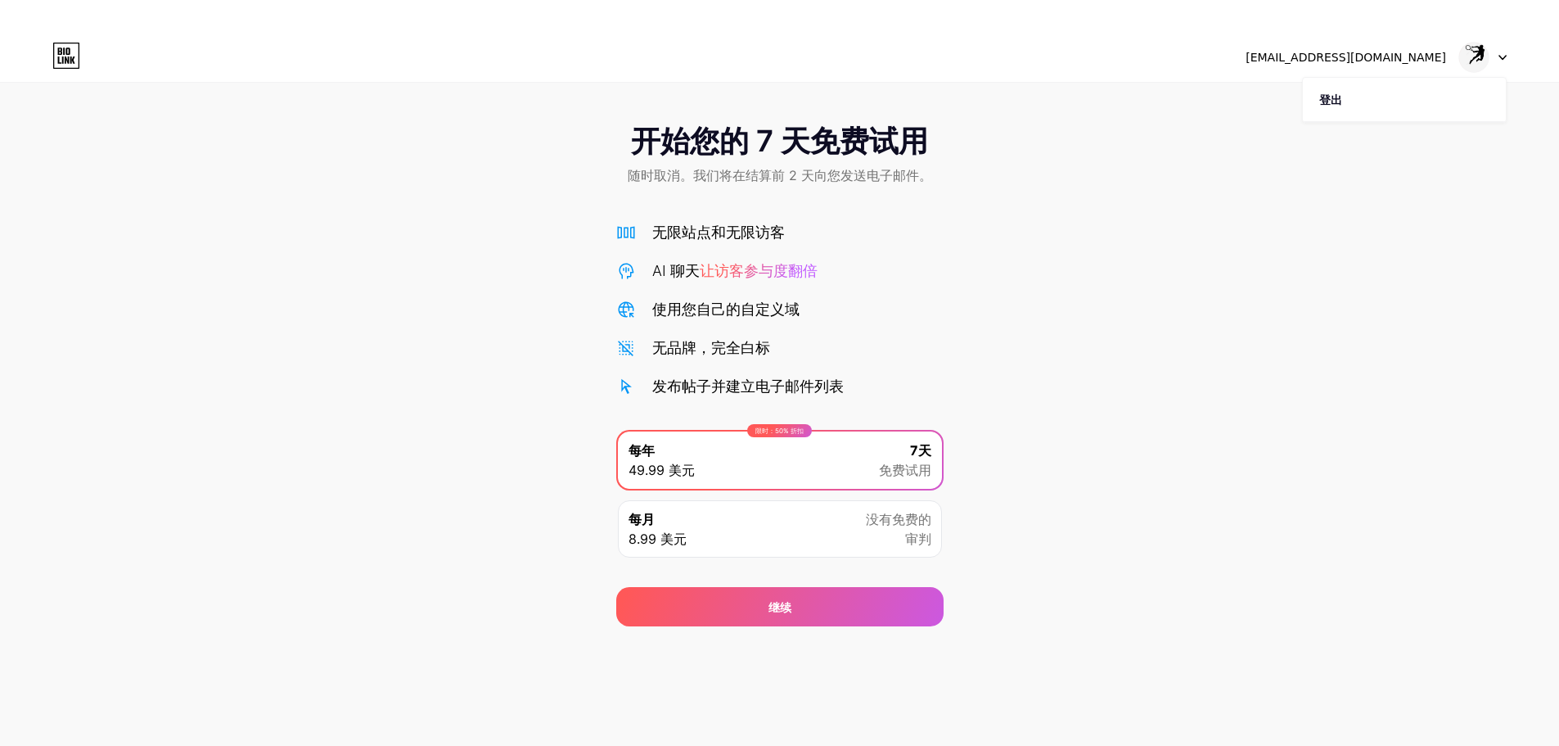
click at [819, 142] on font "开始您的 7 天免费试用" at bounding box center [779, 141] width 297 height 36
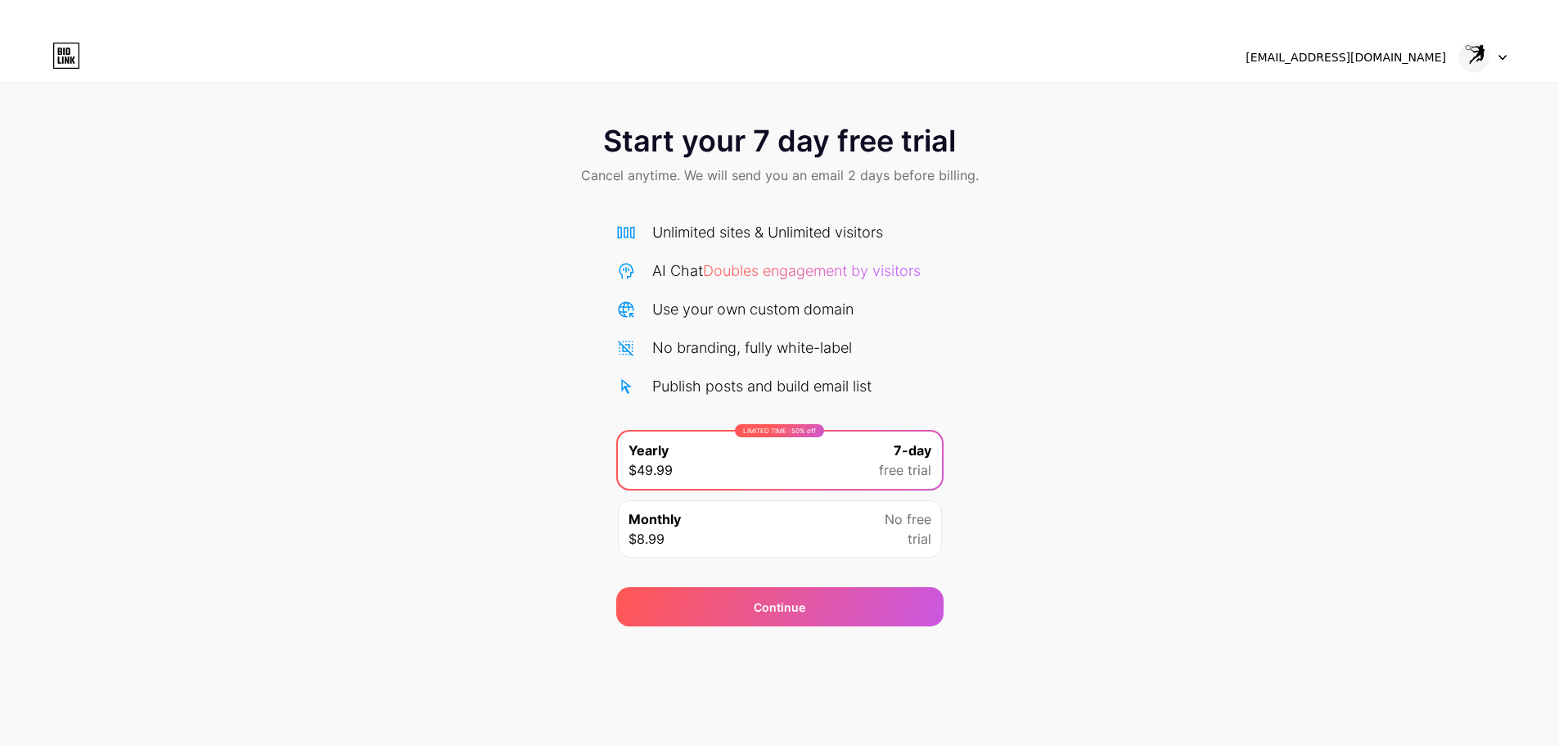
click at [815, 471] on div "LIMITED TIME : 50% off Yearly $49.99 7-day free trial" at bounding box center [780, 459] width 324 height 57
click at [756, 526] on div "Monthly $8.99 No free trial" at bounding box center [780, 528] width 324 height 57
click at [792, 467] on div "LIMITED TIME : 50% off Yearly $49.99 7-day free trial" at bounding box center [780, 459] width 324 height 57
click at [773, 517] on div "Monthly $8.99 No free trial" at bounding box center [780, 528] width 324 height 57
click at [817, 474] on div "LIMITED TIME : 50% off Yearly $49.99 7-day free trial" at bounding box center [780, 459] width 324 height 57
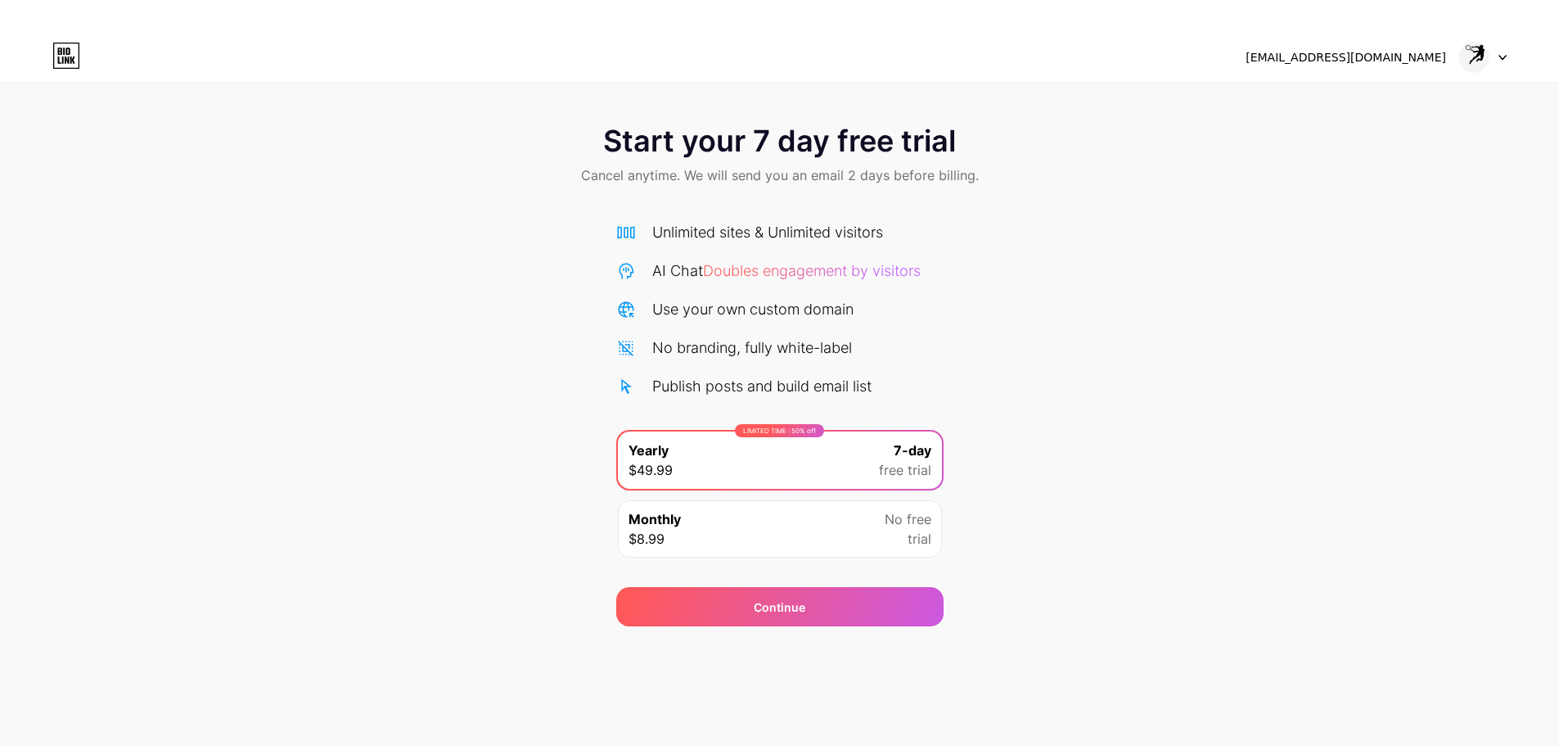
click at [490, 445] on div "Start your 7 day free trial Cancel anytime. We will send you an email 2 days be…" at bounding box center [779, 367] width 1559 height 518
